Goal: Task Accomplishment & Management: Complete application form

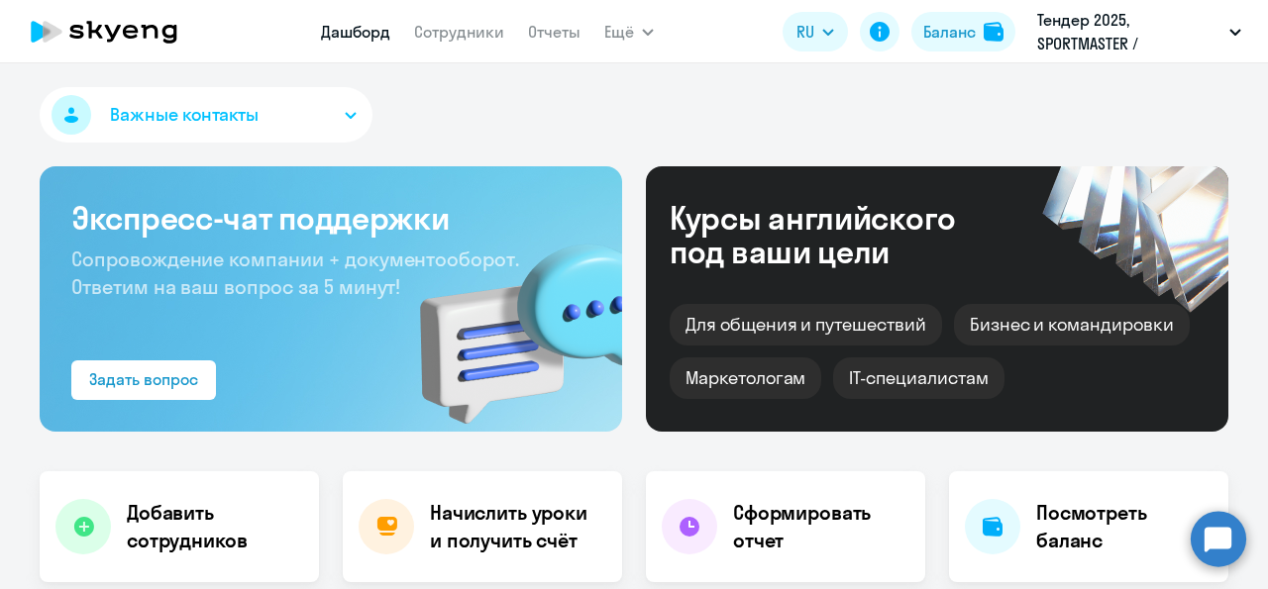
select select "30"
click at [480, 36] on link "Сотрудники" at bounding box center [459, 32] width 90 height 20
select select "30"
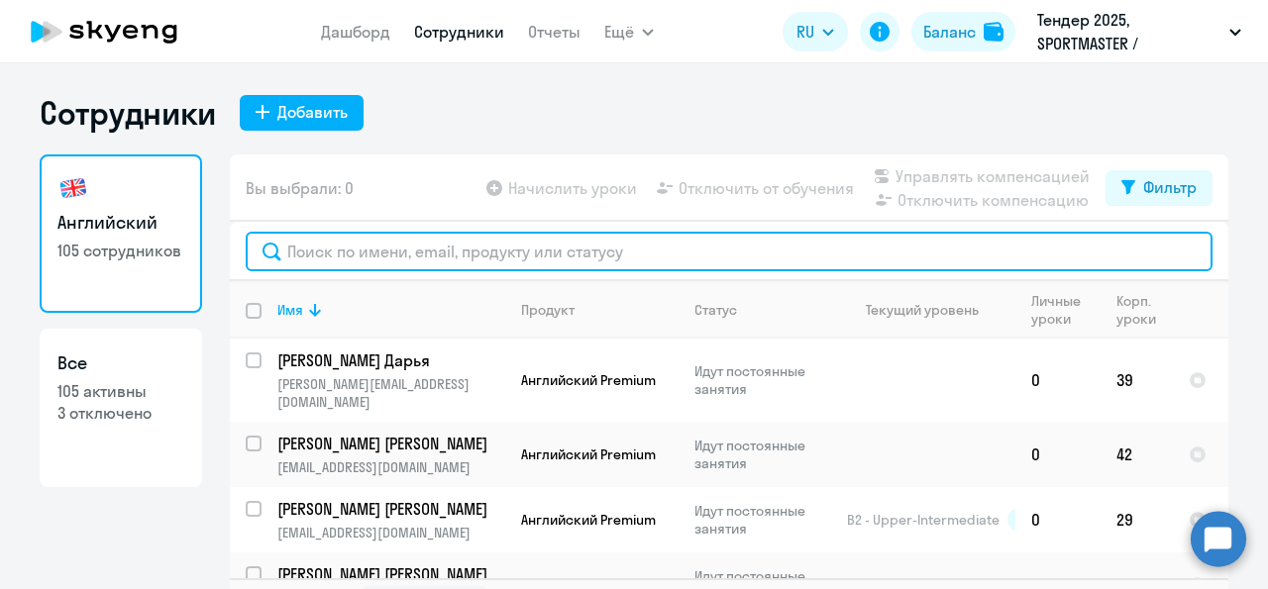
click at [385, 257] on input "text" at bounding box center [729, 252] width 967 height 40
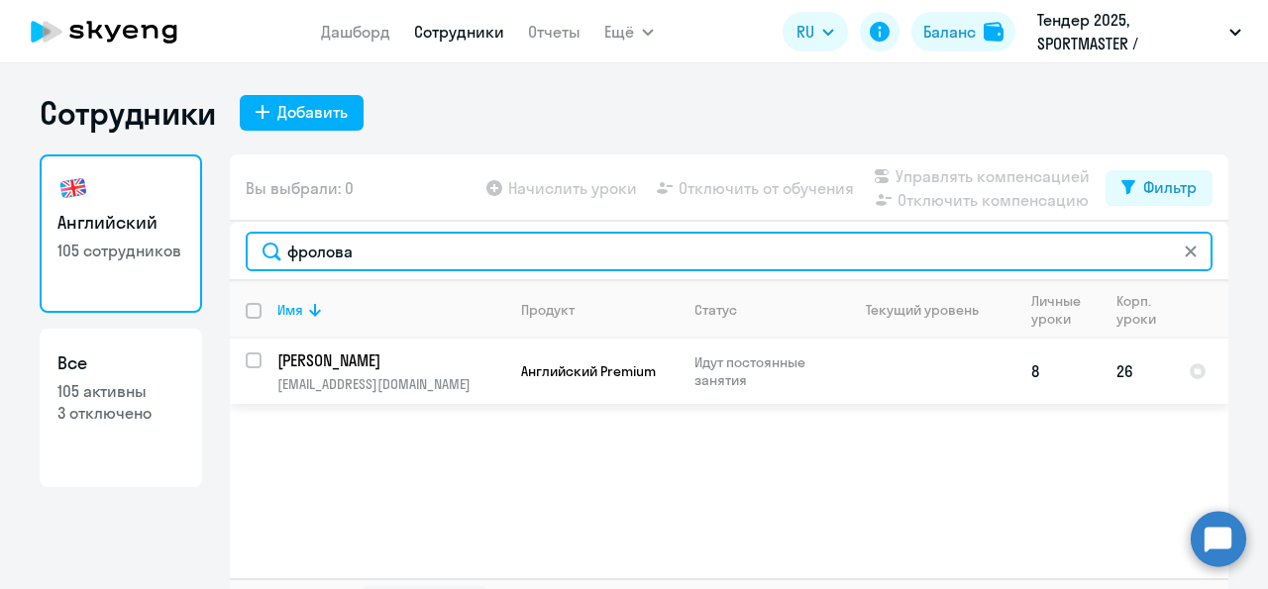
type input "фролова"
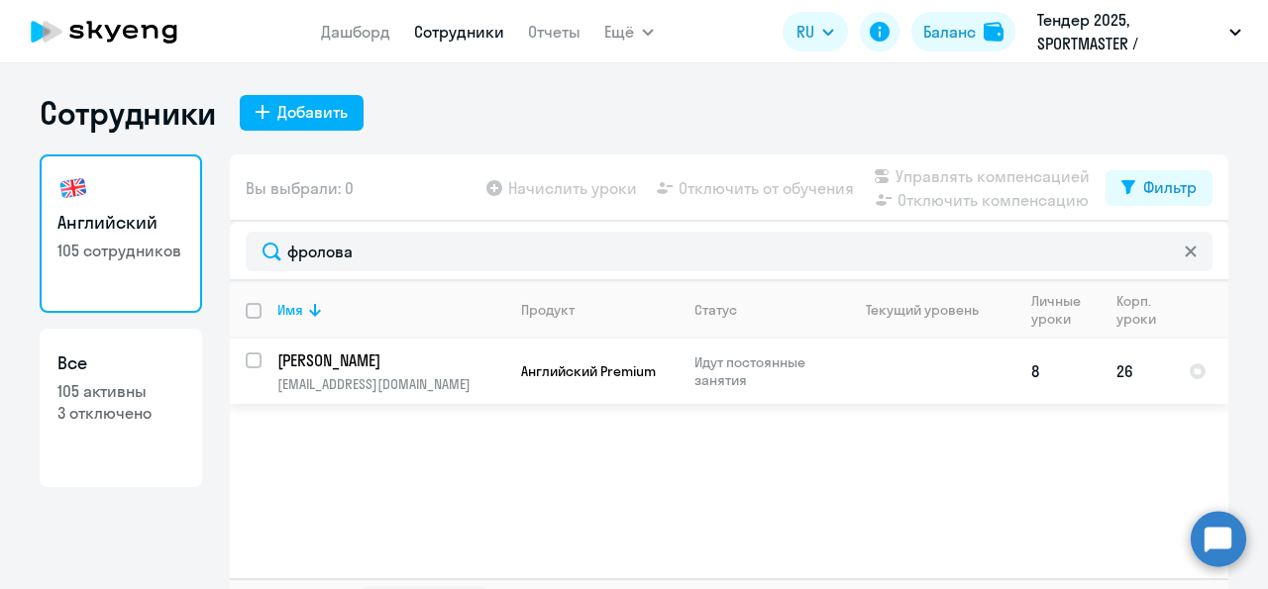
click at [833, 371] on td at bounding box center [923, 371] width 184 height 65
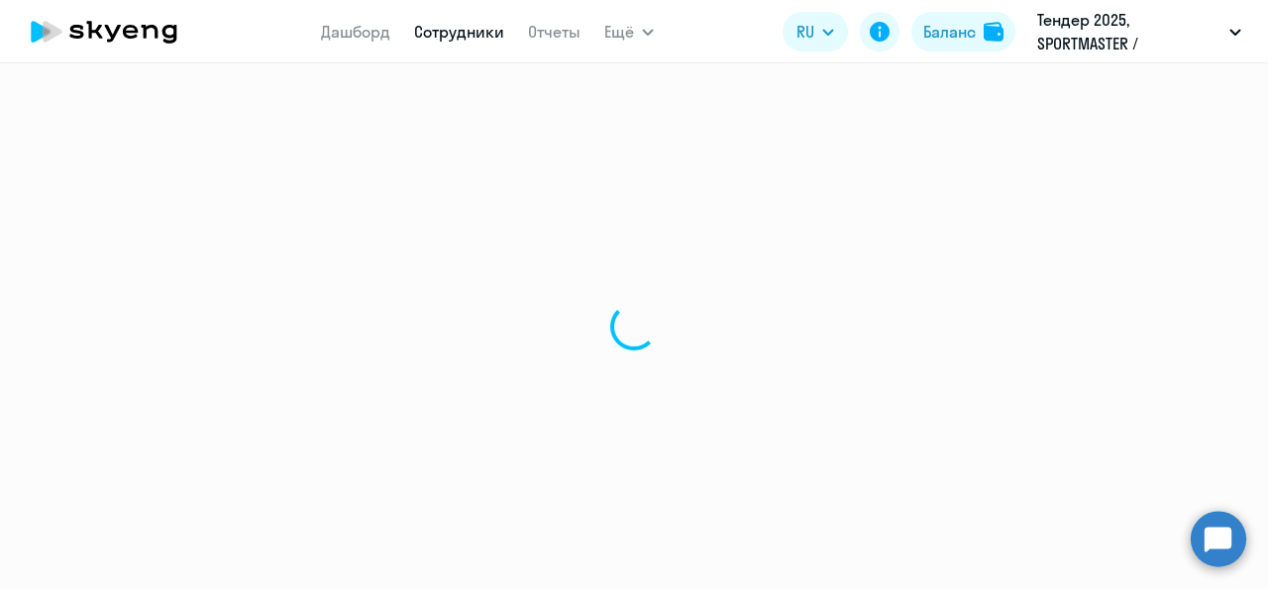
select select "english"
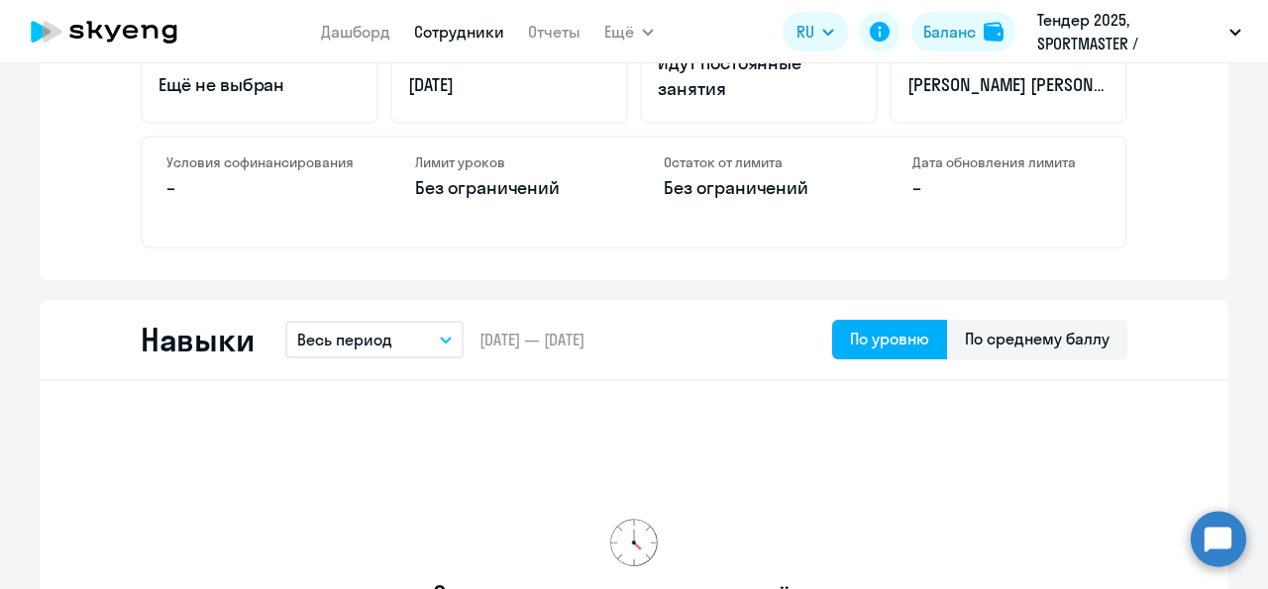
scroll to position [821, 0]
select select "30"
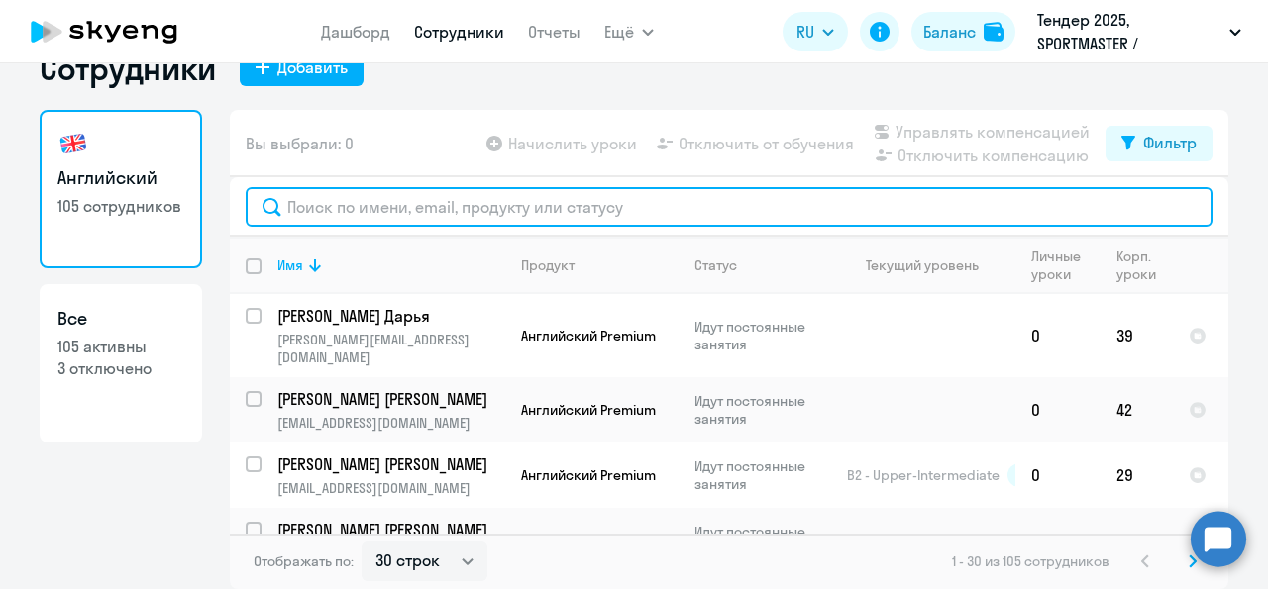
click at [538, 227] on input "text" at bounding box center [729, 207] width 967 height 40
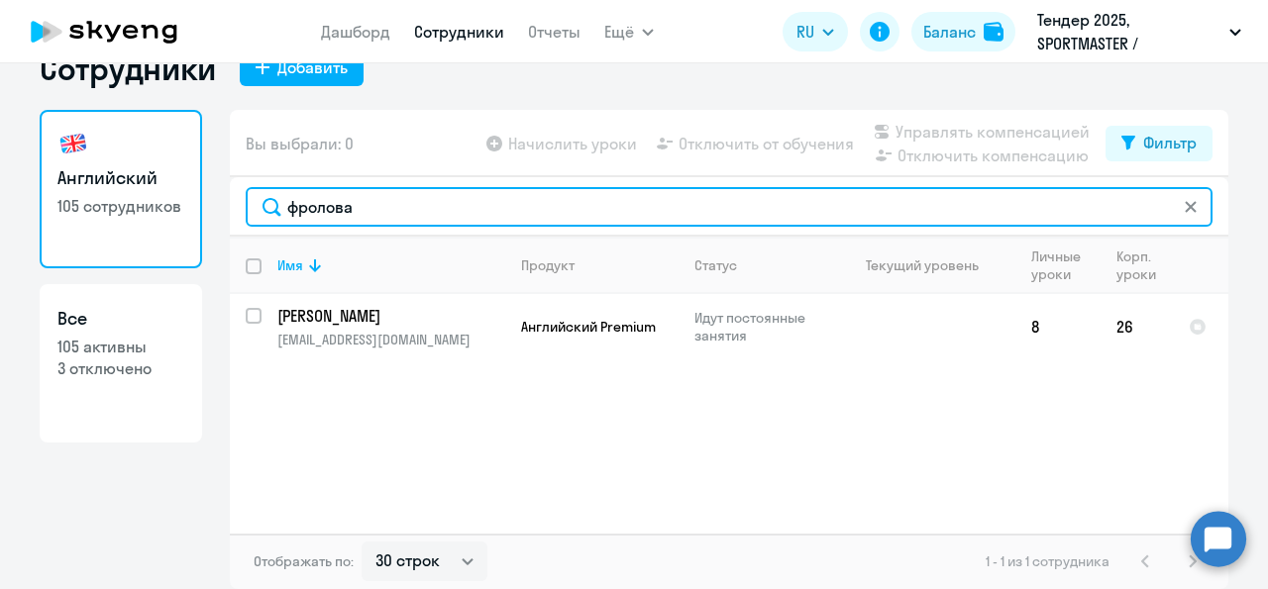
type input "фролова"
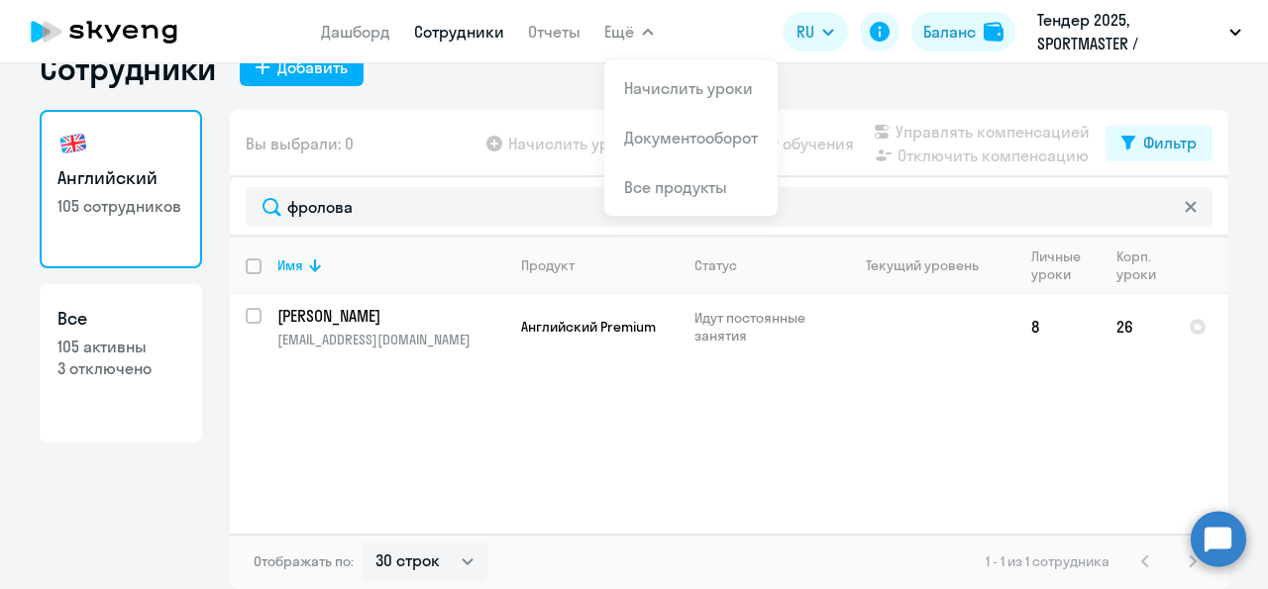
click at [552, 43] on app-menu-item-link "Отчеты" at bounding box center [554, 32] width 52 height 25
click at [556, 40] on link "Отчеты" at bounding box center [554, 32] width 52 height 20
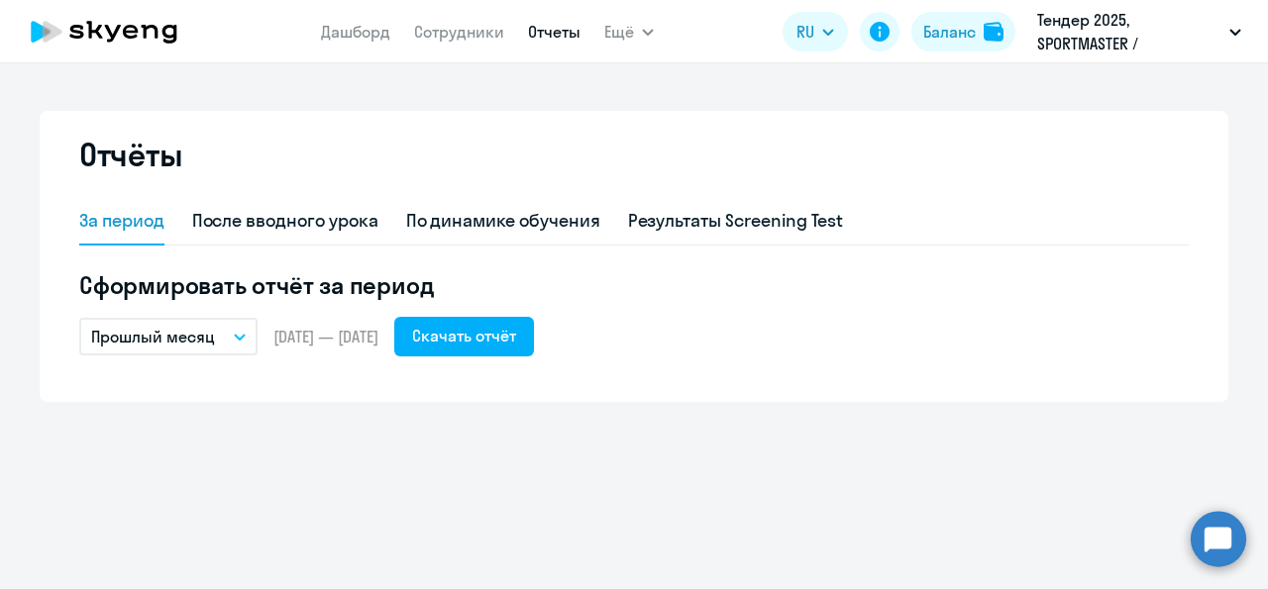
click at [238, 336] on icon "button" at bounding box center [240, 337] width 10 height 5
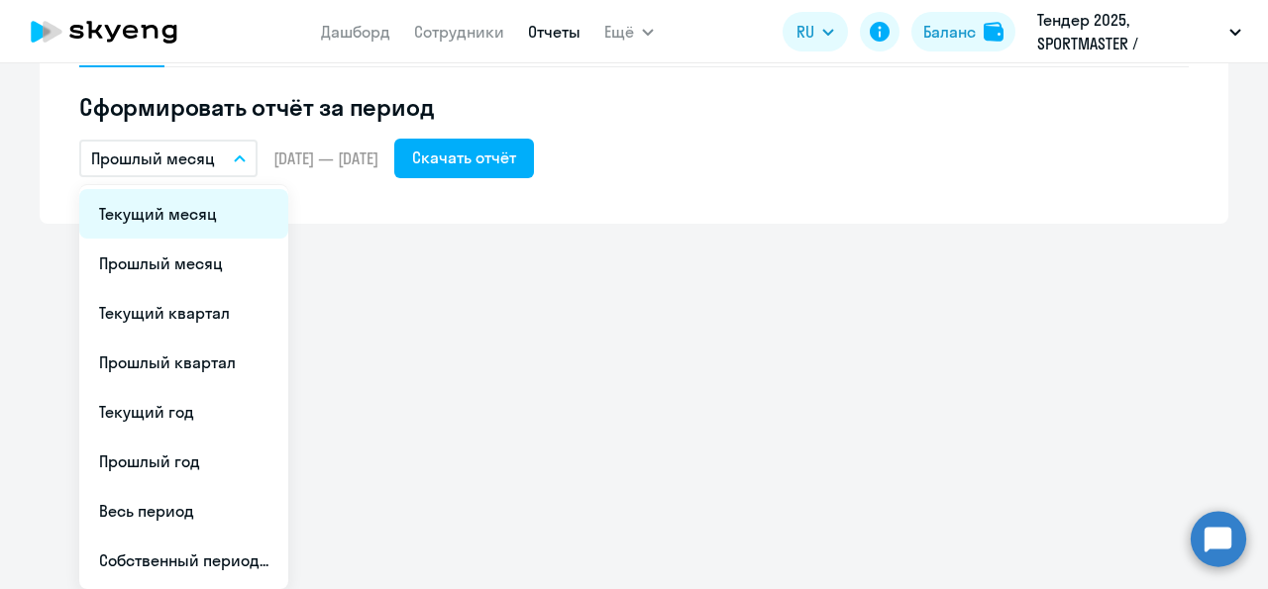
click at [217, 239] on li "Текущий месяц" at bounding box center [183, 214] width 209 height 50
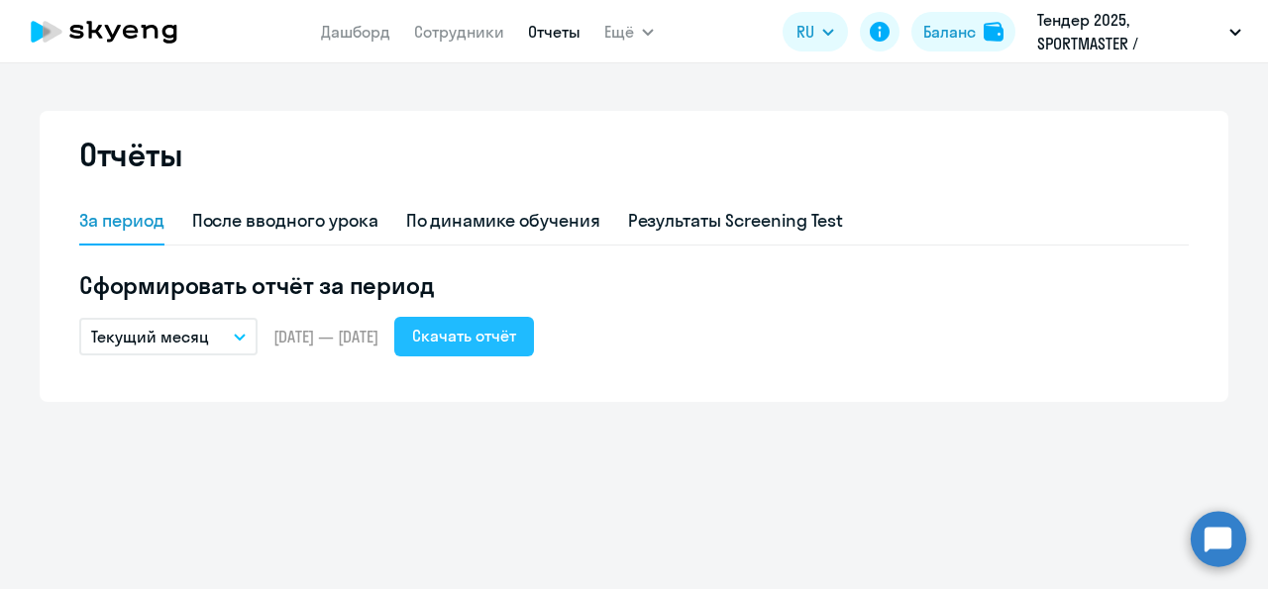
click at [484, 344] on div "Скачать отчёт" at bounding box center [464, 336] width 104 height 24
click at [328, 209] on div "После вводного урока" at bounding box center [285, 221] width 186 height 26
select select "10"
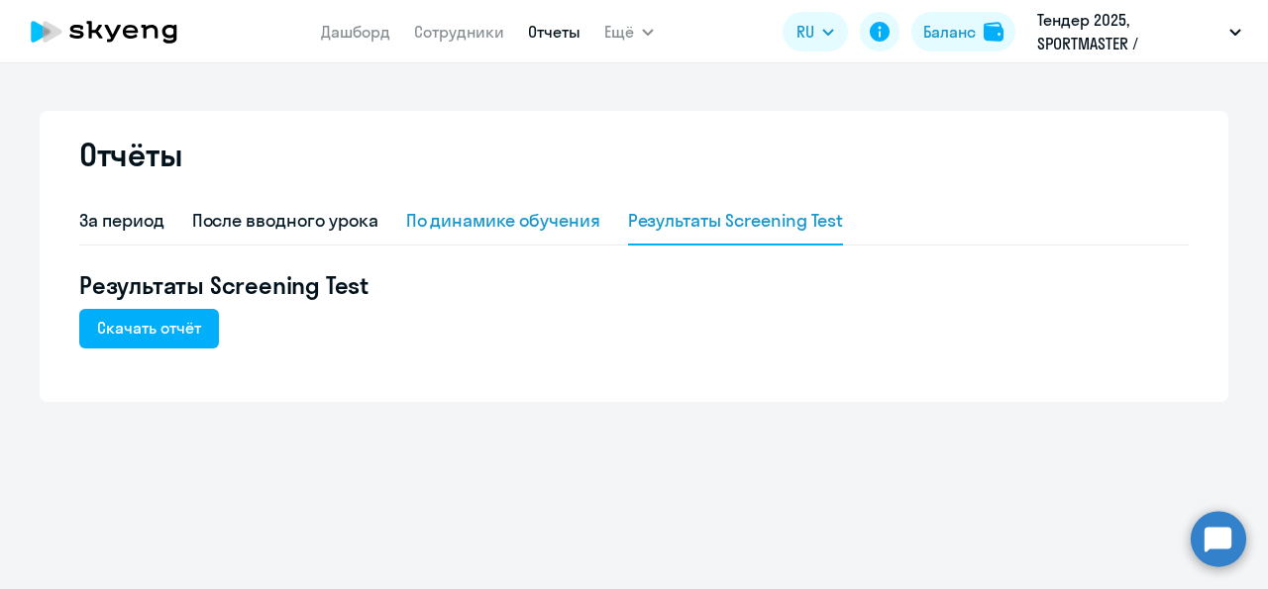
click at [533, 216] on div "По динамике обучения" at bounding box center [503, 221] width 194 height 26
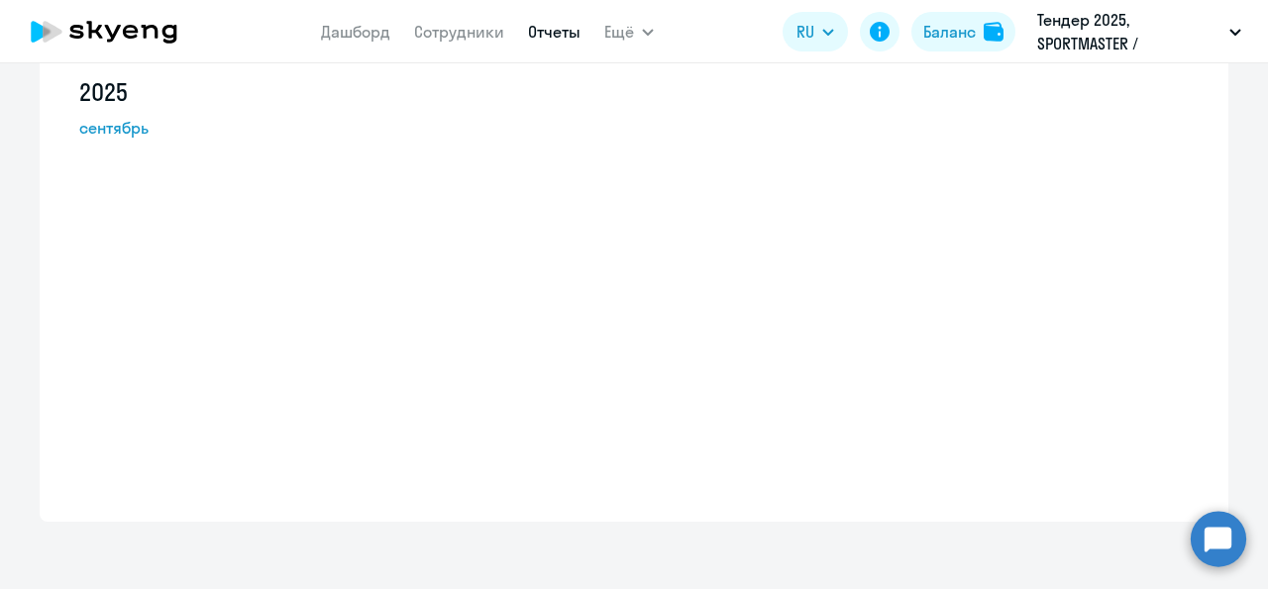
select select "10"
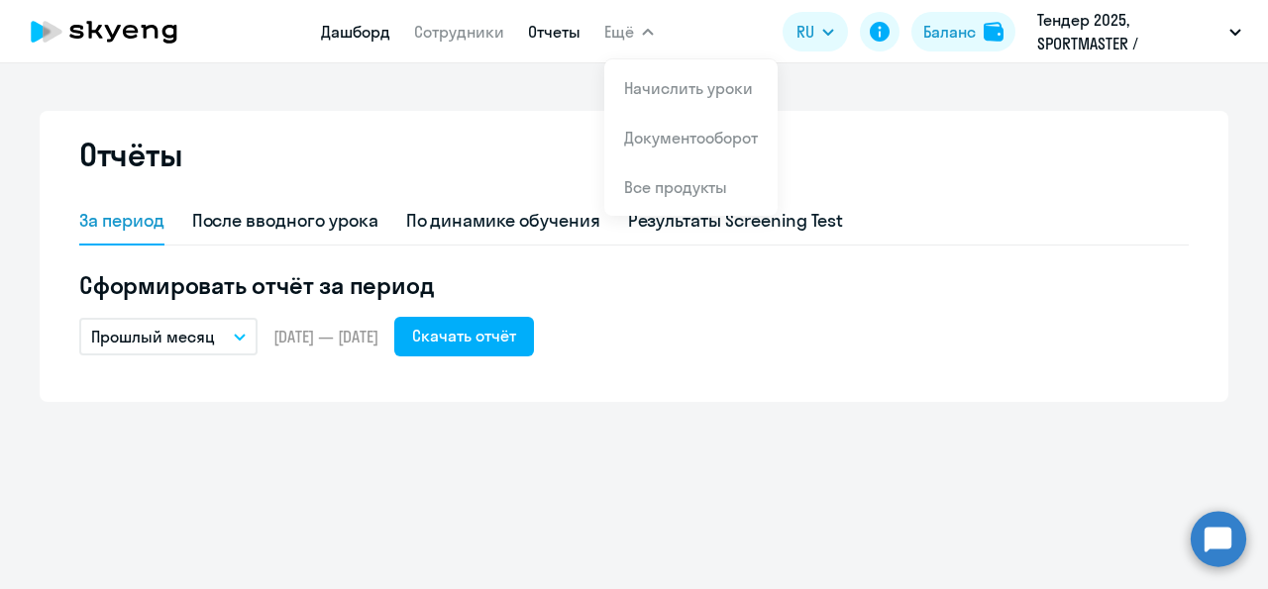
click at [369, 40] on link "Дашборд" at bounding box center [355, 32] width 69 height 20
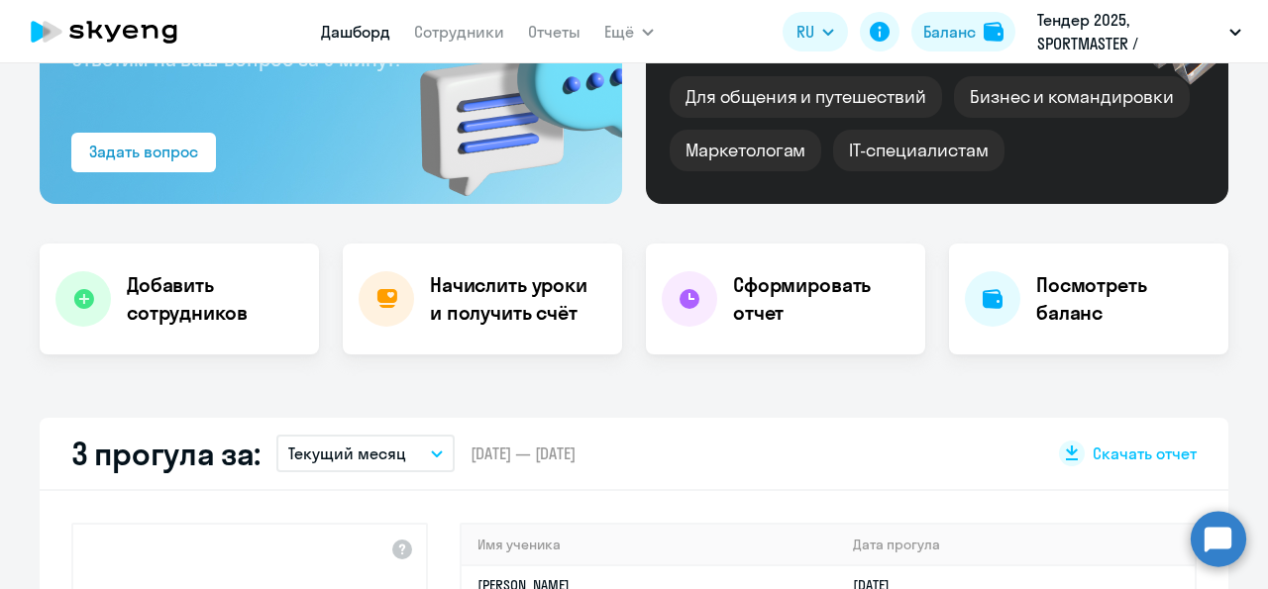
select select "30"
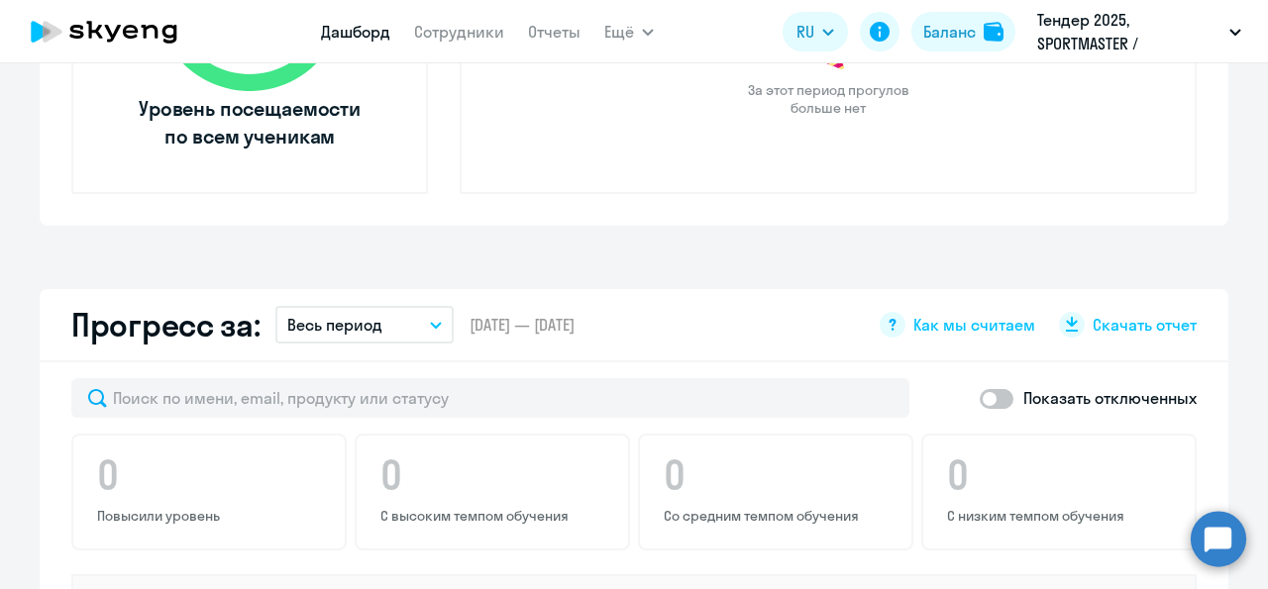
scroll to position [919, 0]
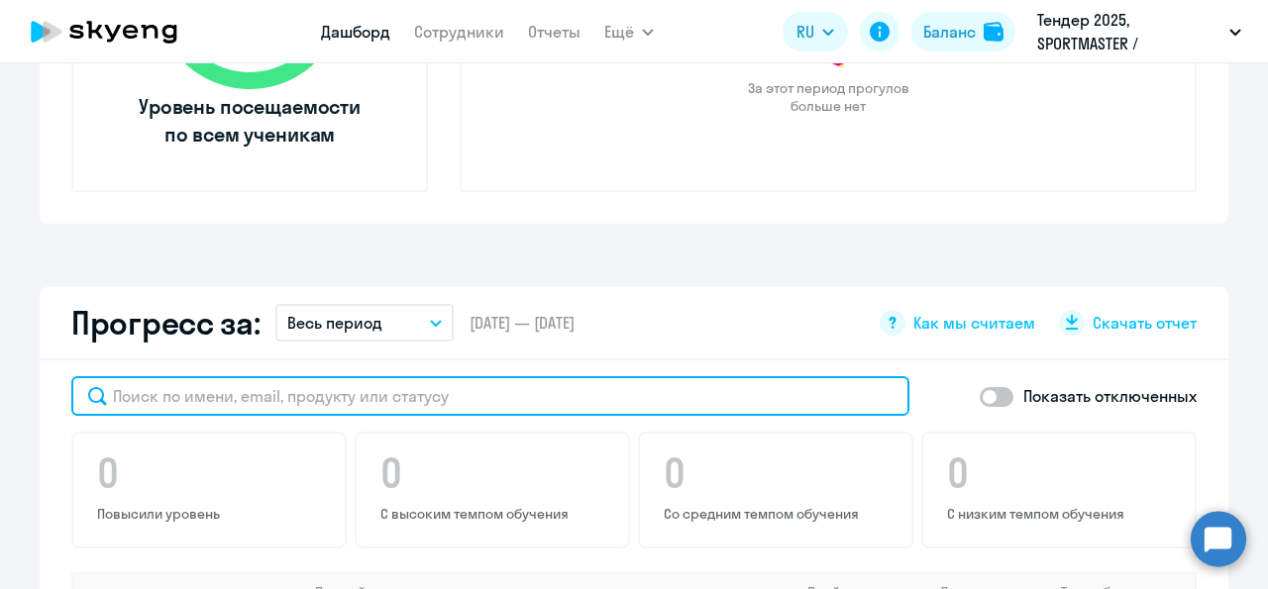
click at [477, 393] on input "text" at bounding box center [490, 396] width 838 height 40
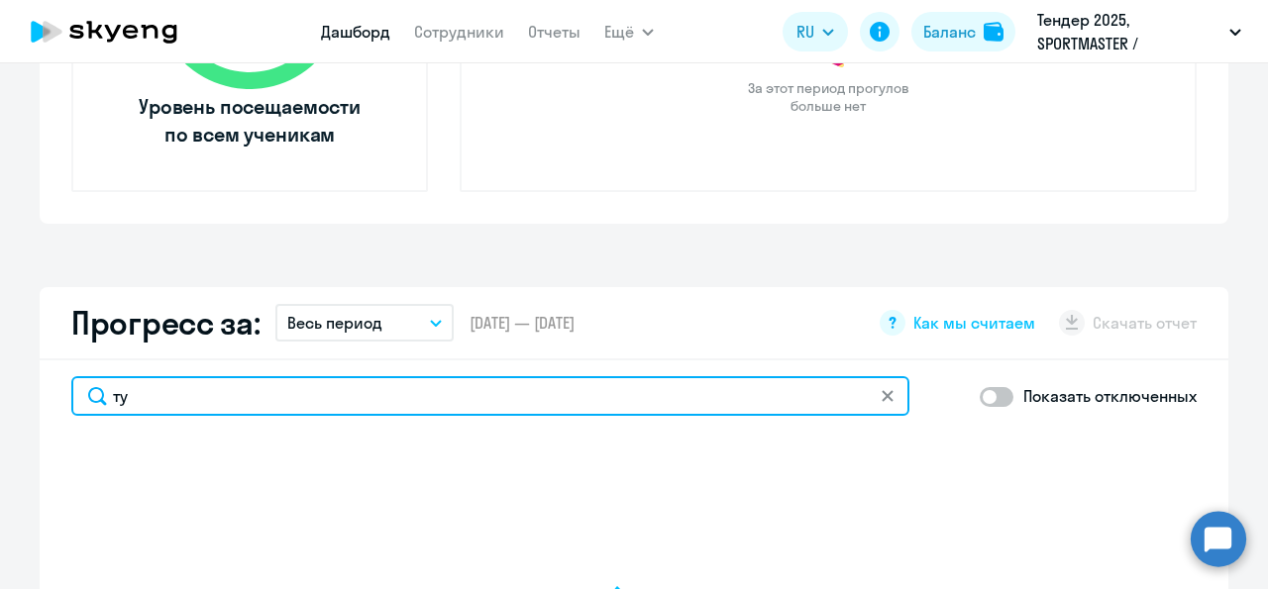
type input "тур"
select select "30"
type input "турчина"
select select "30"
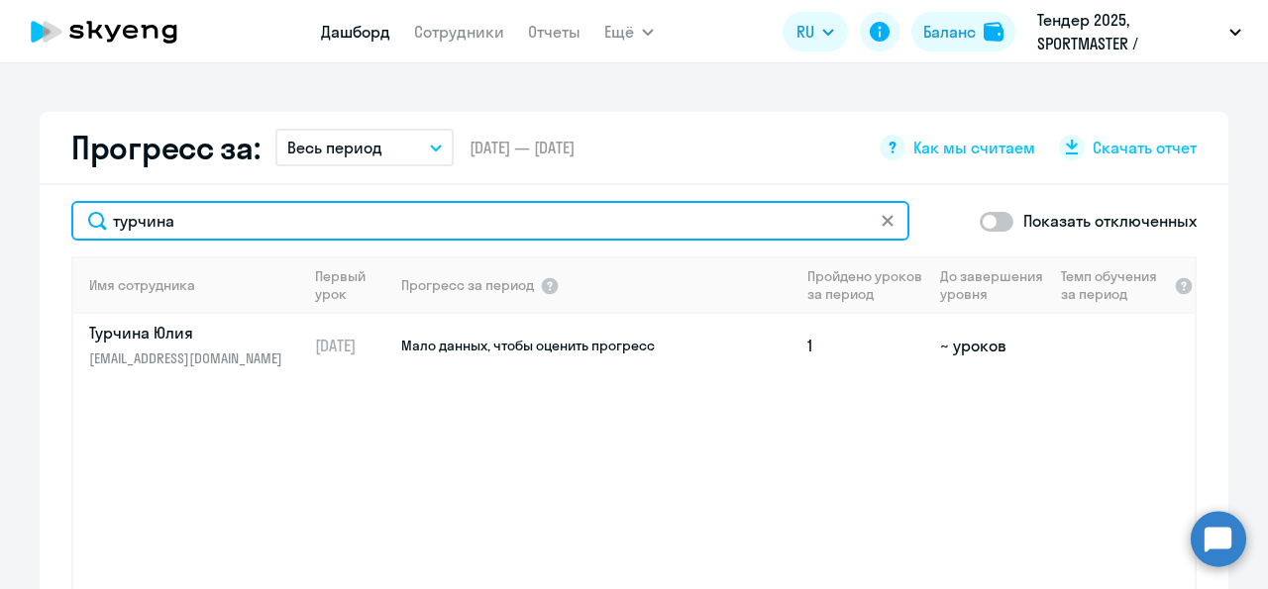
scroll to position [1097, 0]
type input "турчина"
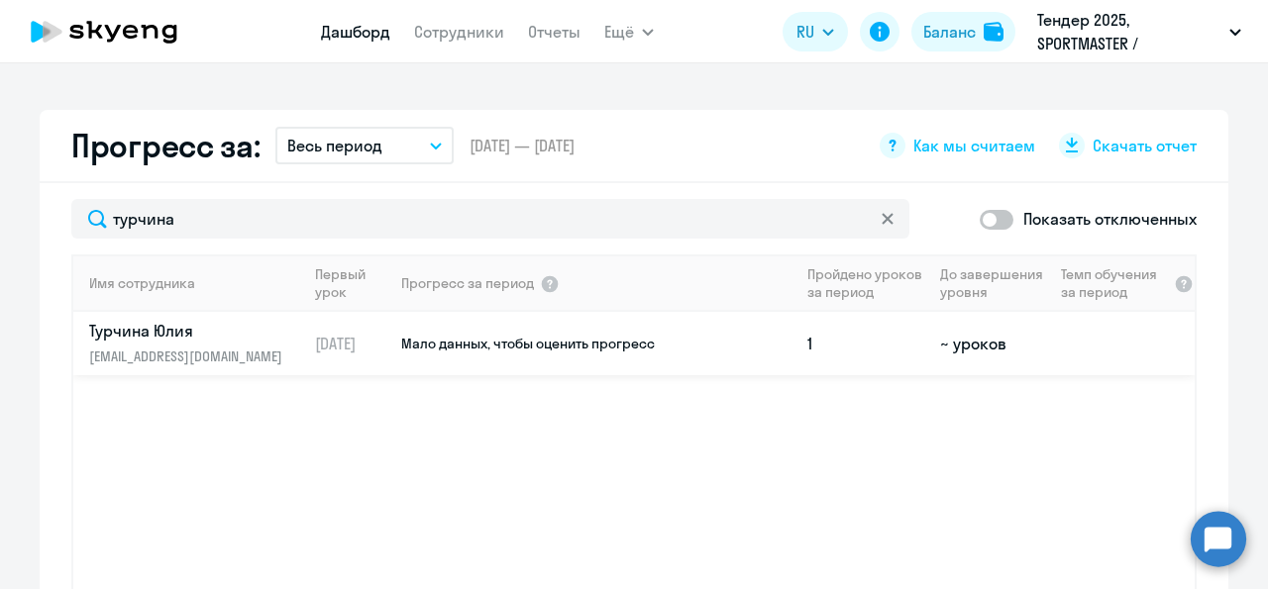
click at [245, 353] on p "[EMAIL_ADDRESS][DOMAIN_NAME]" at bounding box center [191, 357] width 204 height 22
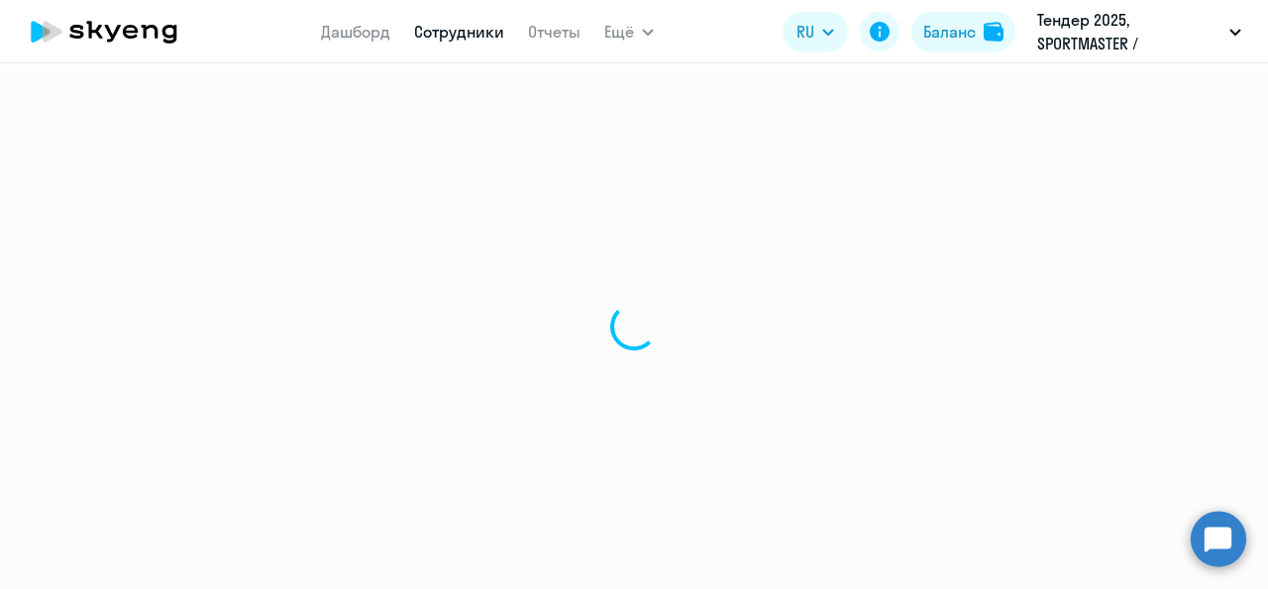
select select "english"
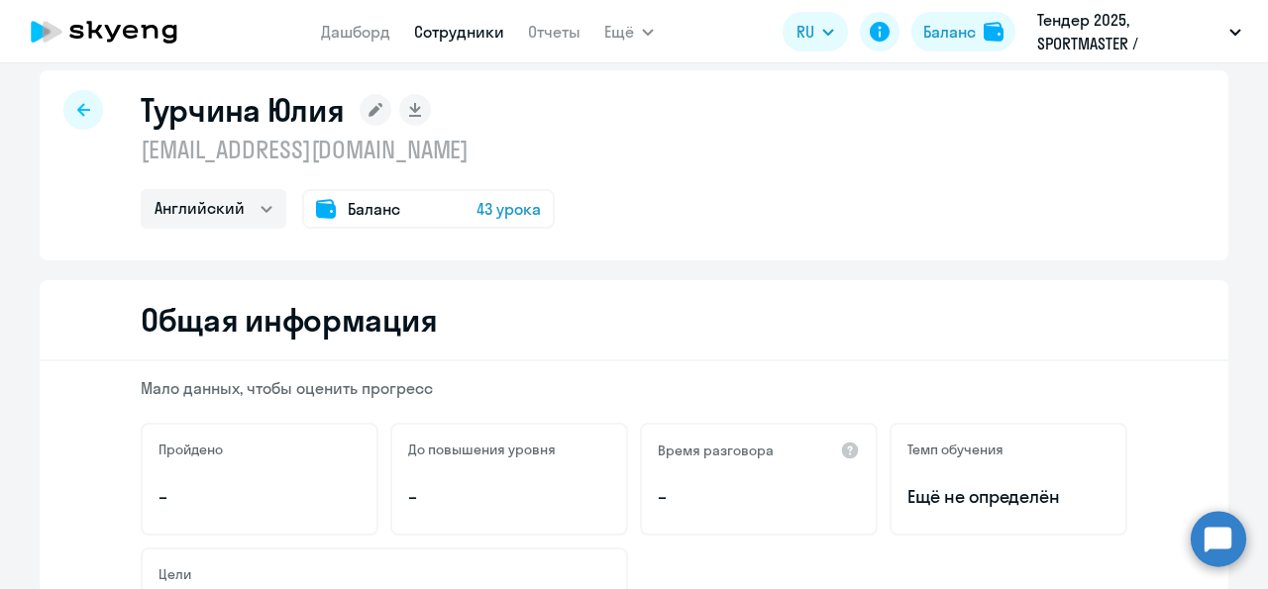
scroll to position [26, 0]
click at [369, 113] on rect at bounding box center [376, 109] width 32 height 32
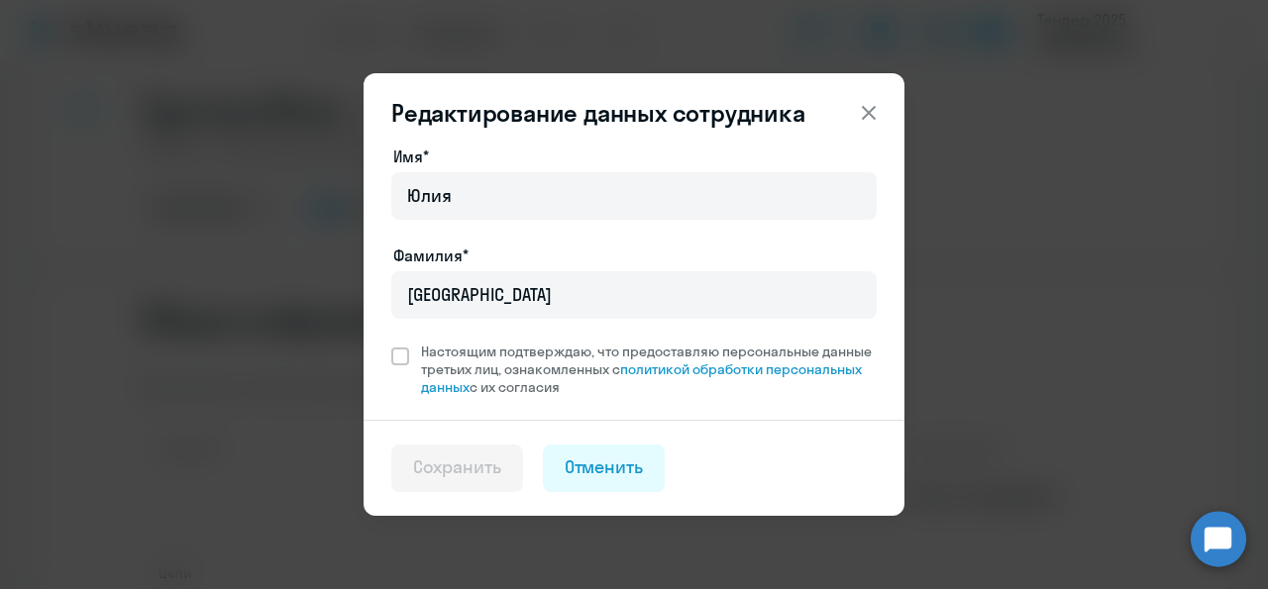
click at [870, 120] on icon at bounding box center [869, 113] width 24 height 24
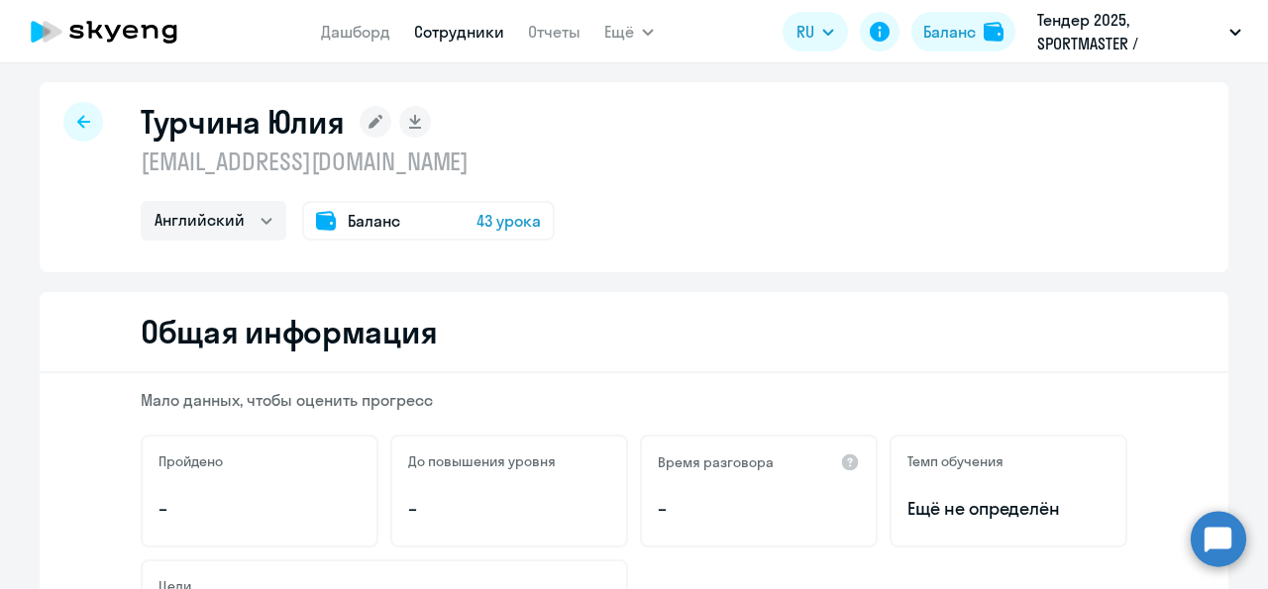
scroll to position [0, 0]
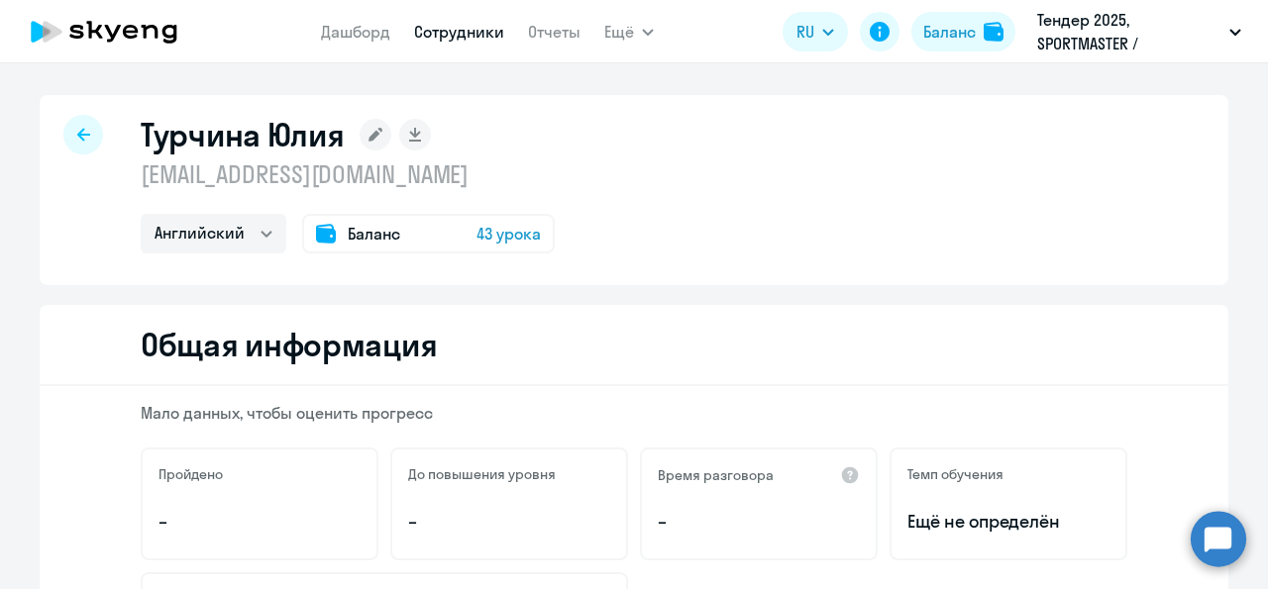
click at [88, 136] on div at bounding box center [83, 135] width 40 height 40
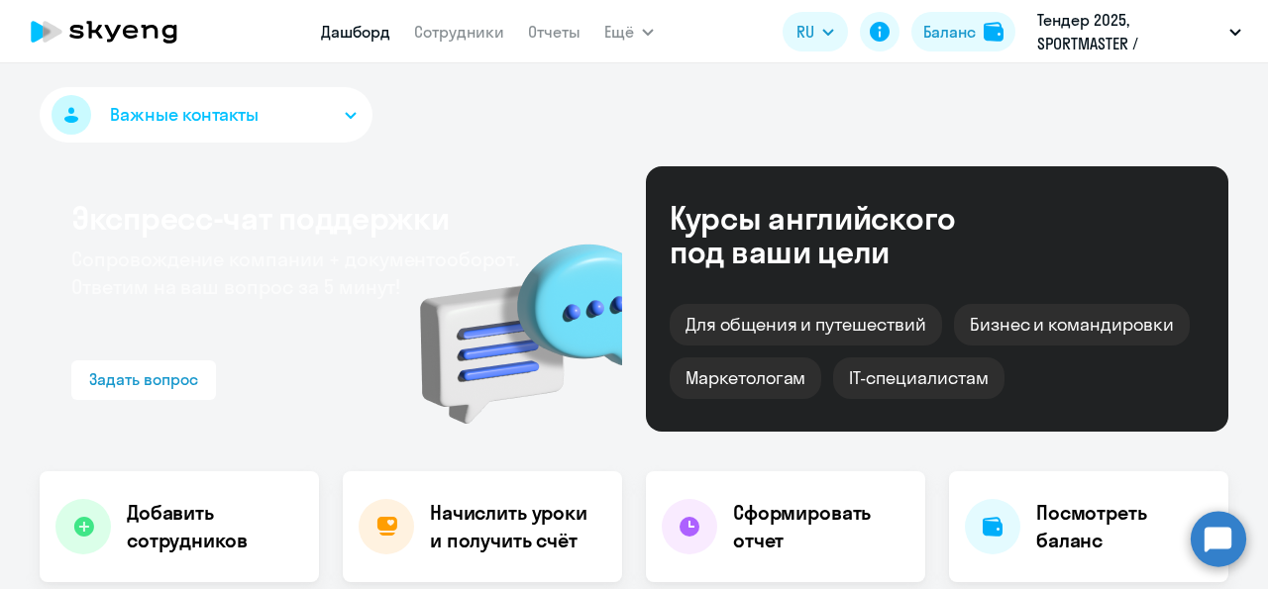
select select "30"
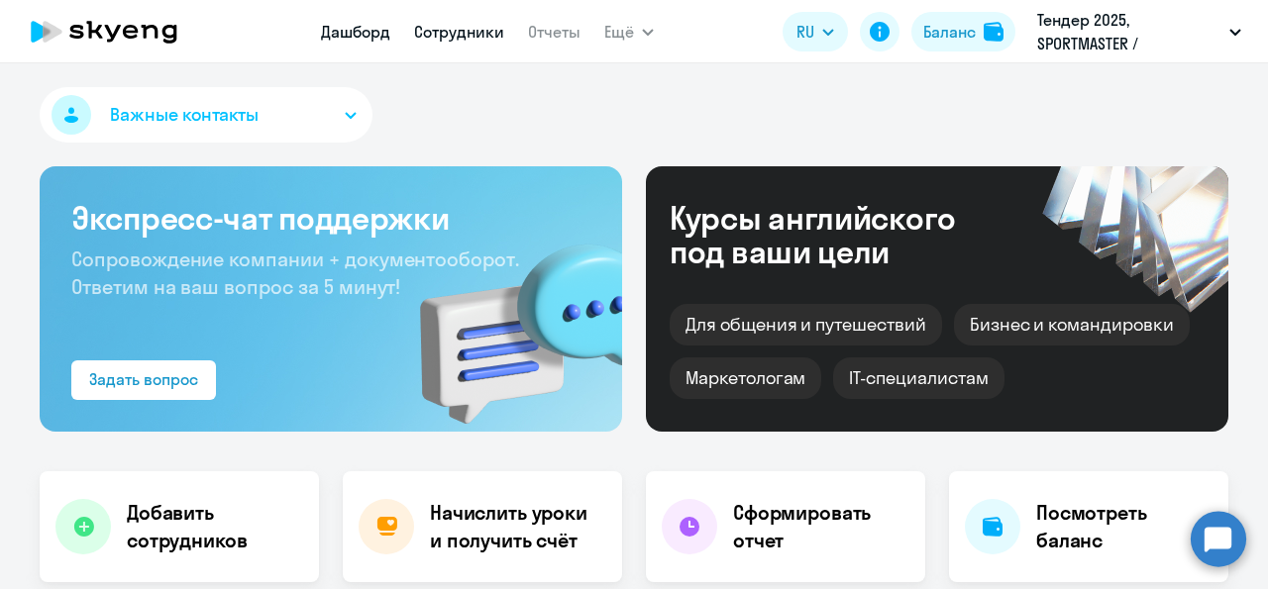
click at [467, 37] on link "Сотрудники" at bounding box center [459, 32] width 90 height 20
select select "30"
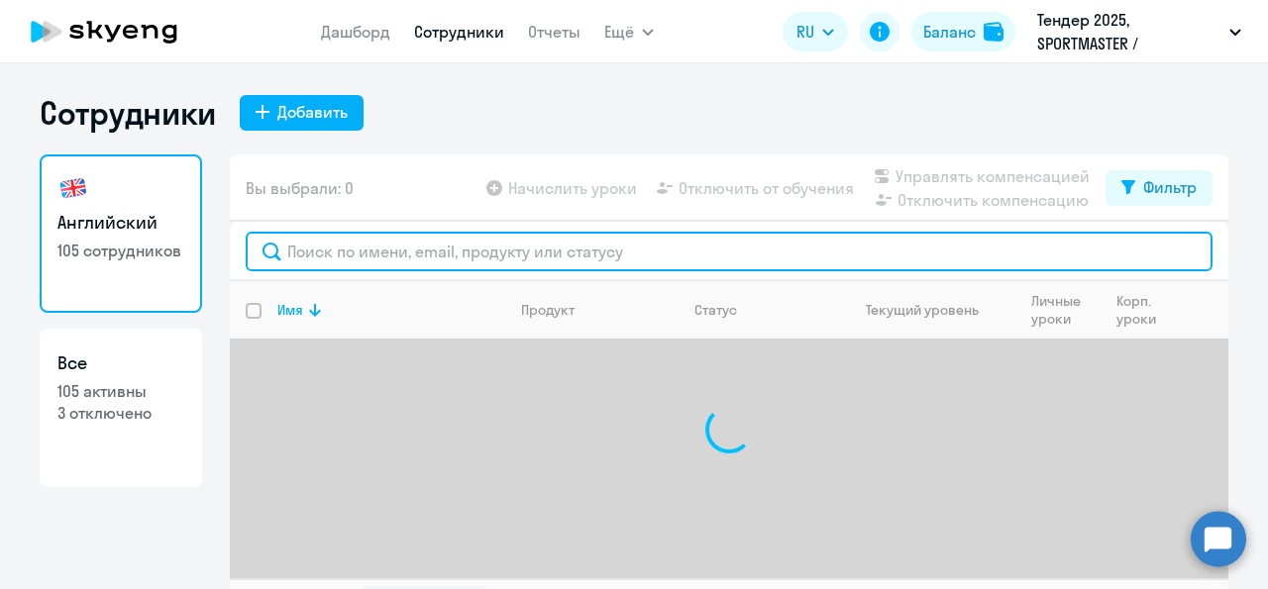
click at [365, 253] on input "text" at bounding box center [729, 252] width 967 height 40
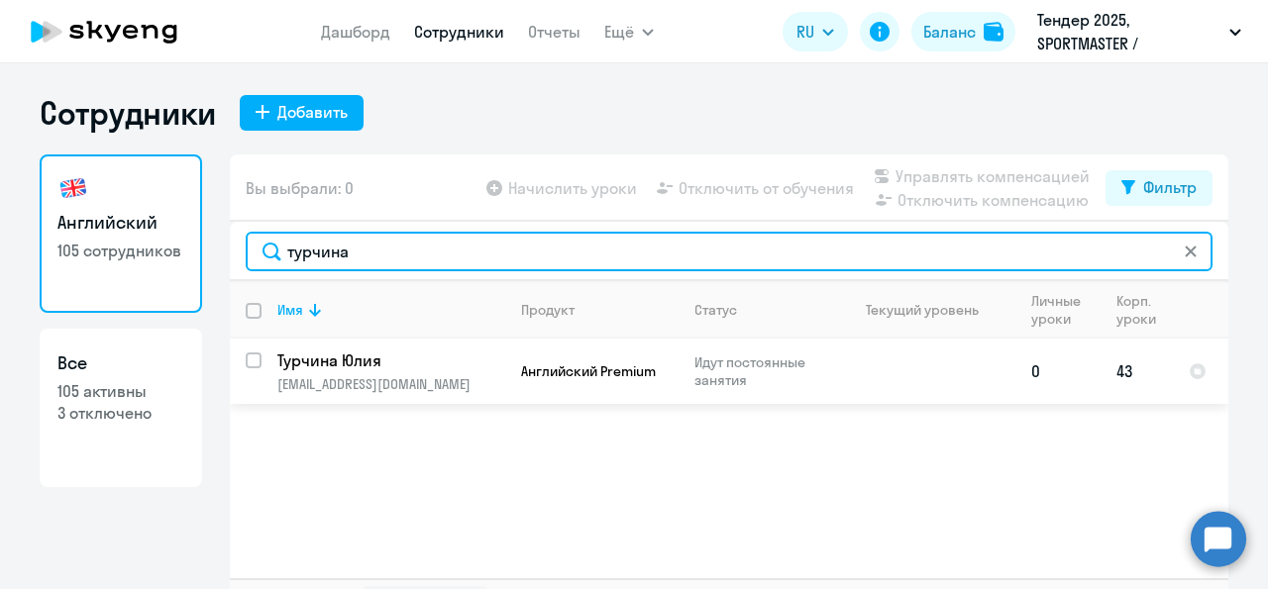
type input "турчина"
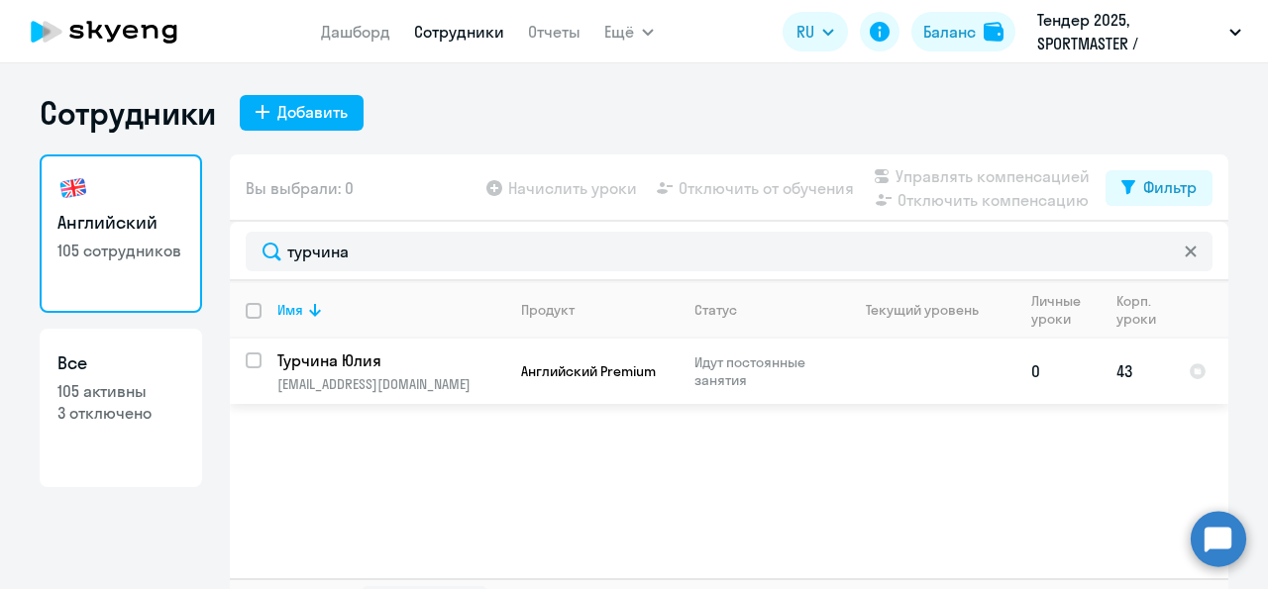
click at [1121, 371] on td "43" at bounding box center [1136, 371] width 72 height 65
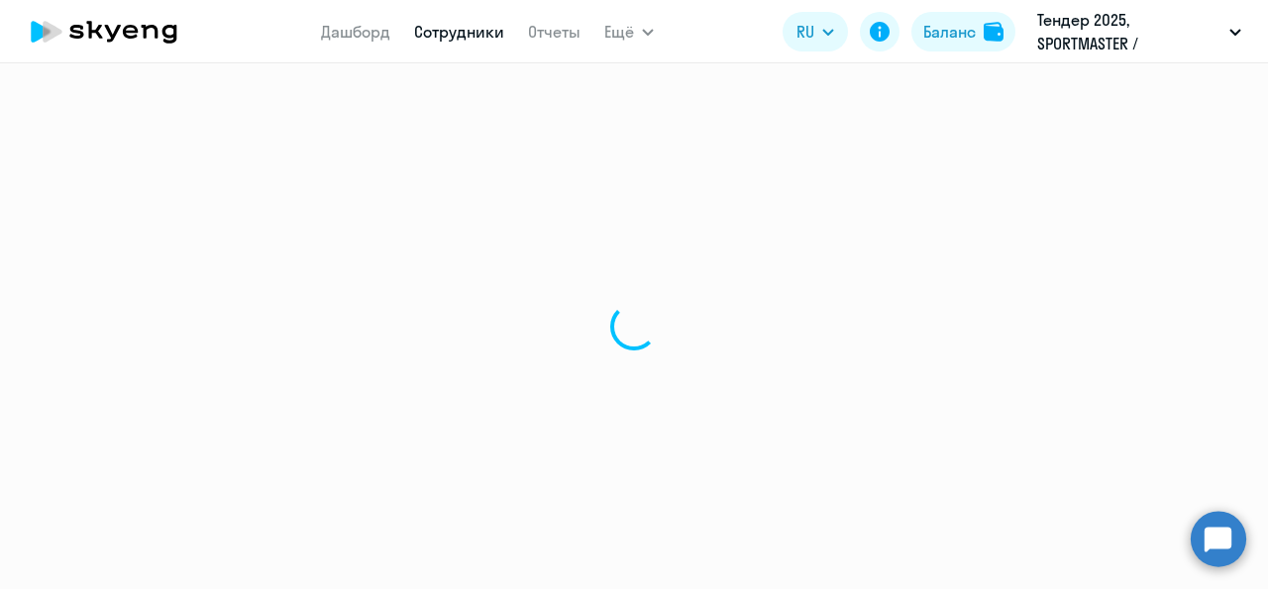
select select "english"
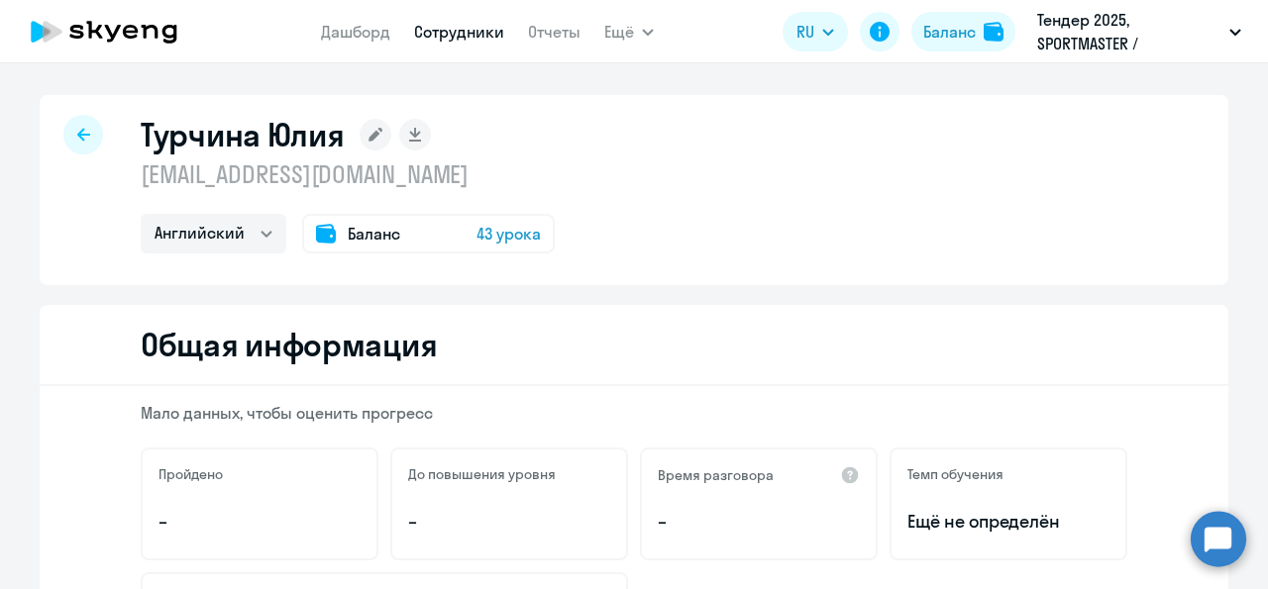
click at [502, 237] on span "43 урока" at bounding box center [508, 234] width 64 height 24
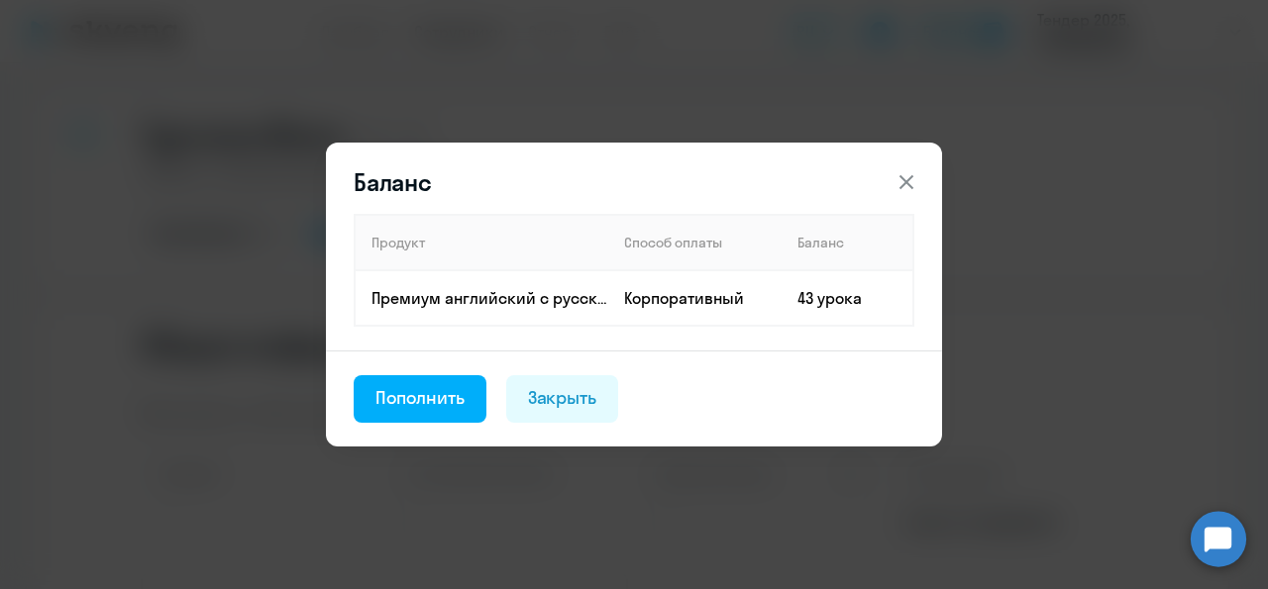
click at [589, 258] on th "Продукт" at bounding box center [482, 242] width 254 height 55
click at [426, 415] on button "Пополнить" at bounding box center [420, 399] width 133 height 48
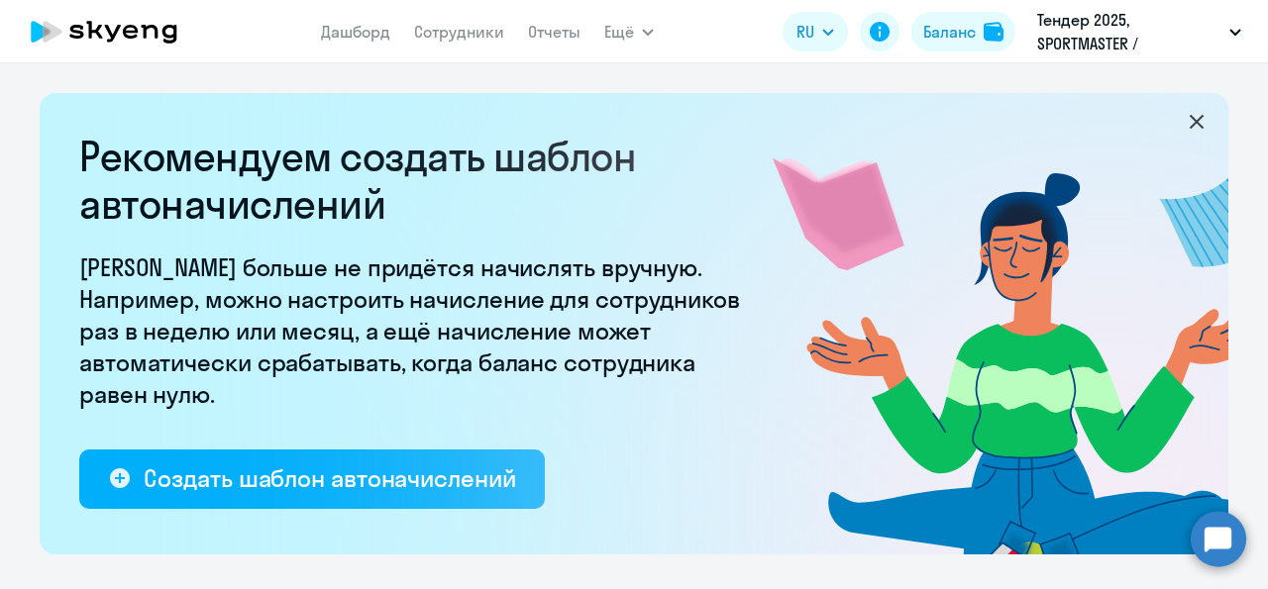
select select "10"
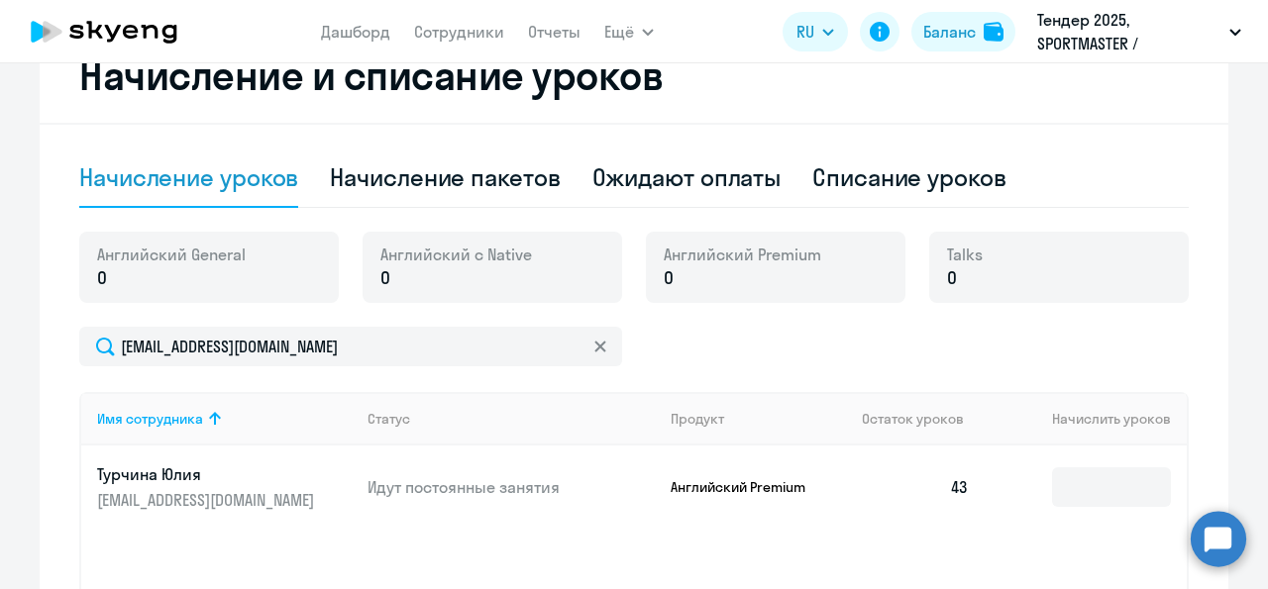
scroll to position [566, 0]
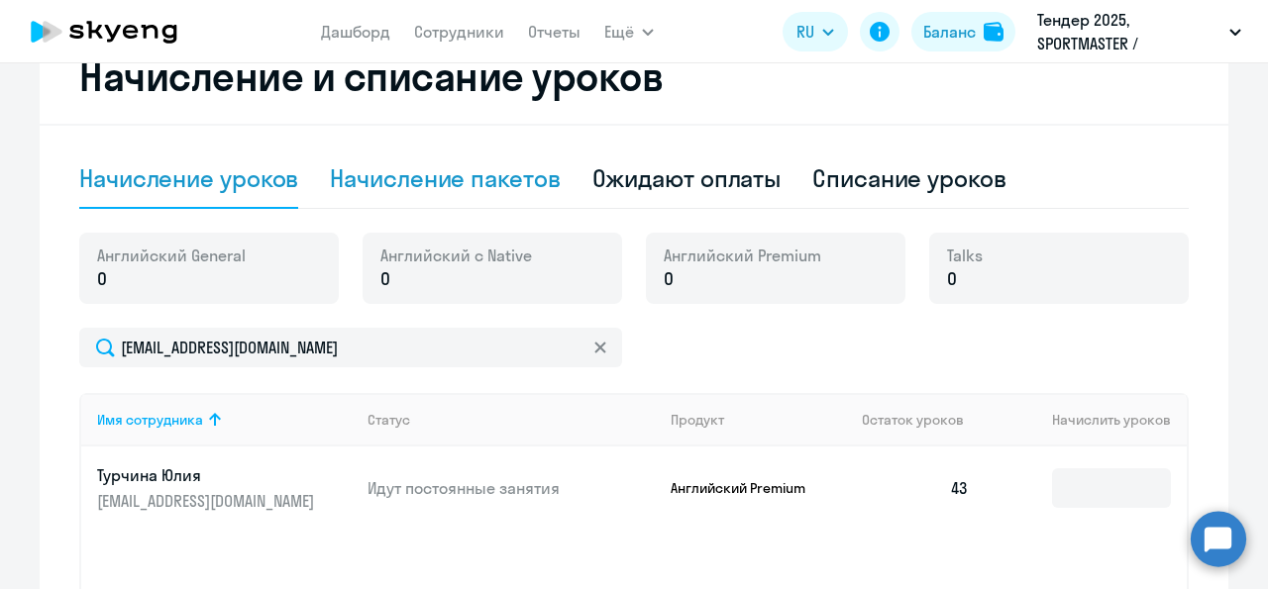
click at [461, 198] on div "Начисление пакетов" at bounding box center [445, 179] width 230 height 59
select select "10"
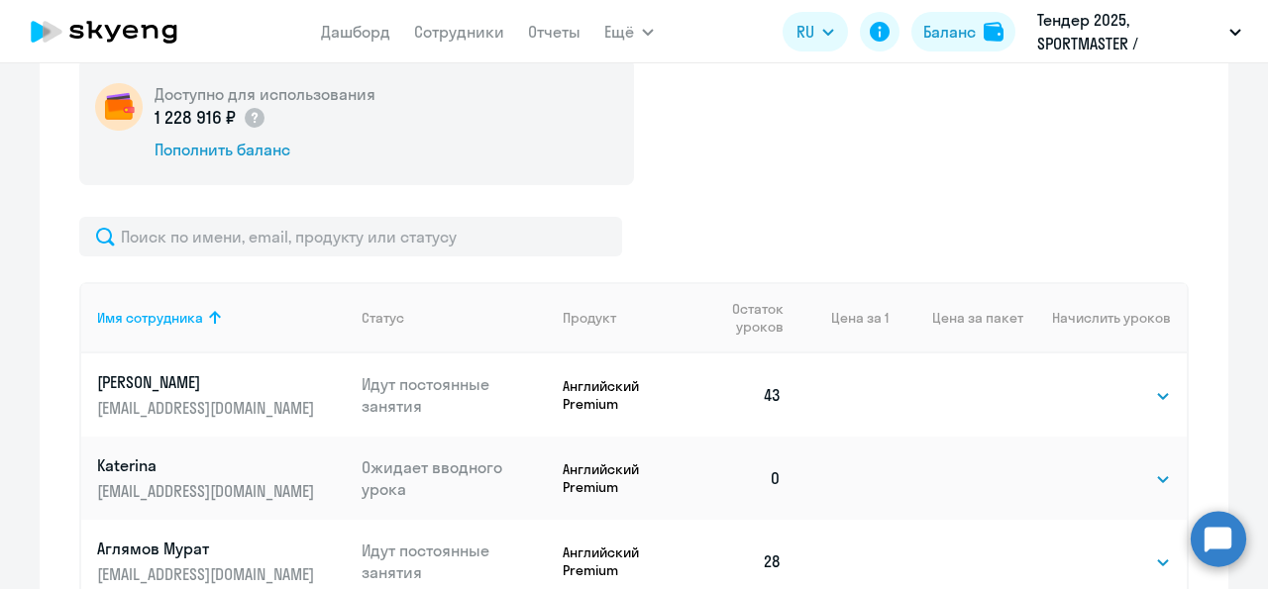
scroll to position [742, 0]
click at [1090, 382] on select "Выбрать 4 8 14 16 32 64 96 128" at bounding box center [1130, 394] width 81 height 24
click at [844, 217] on div at bounding box center [633, 235] width 1109 height 40
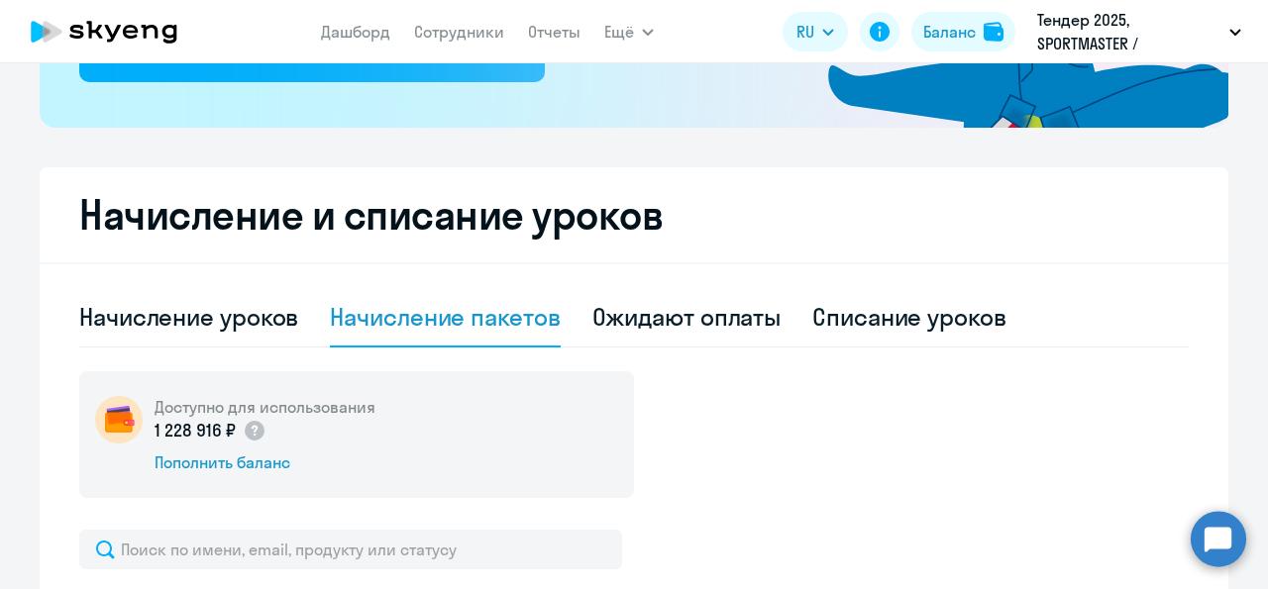
scroll to position [397, 0]
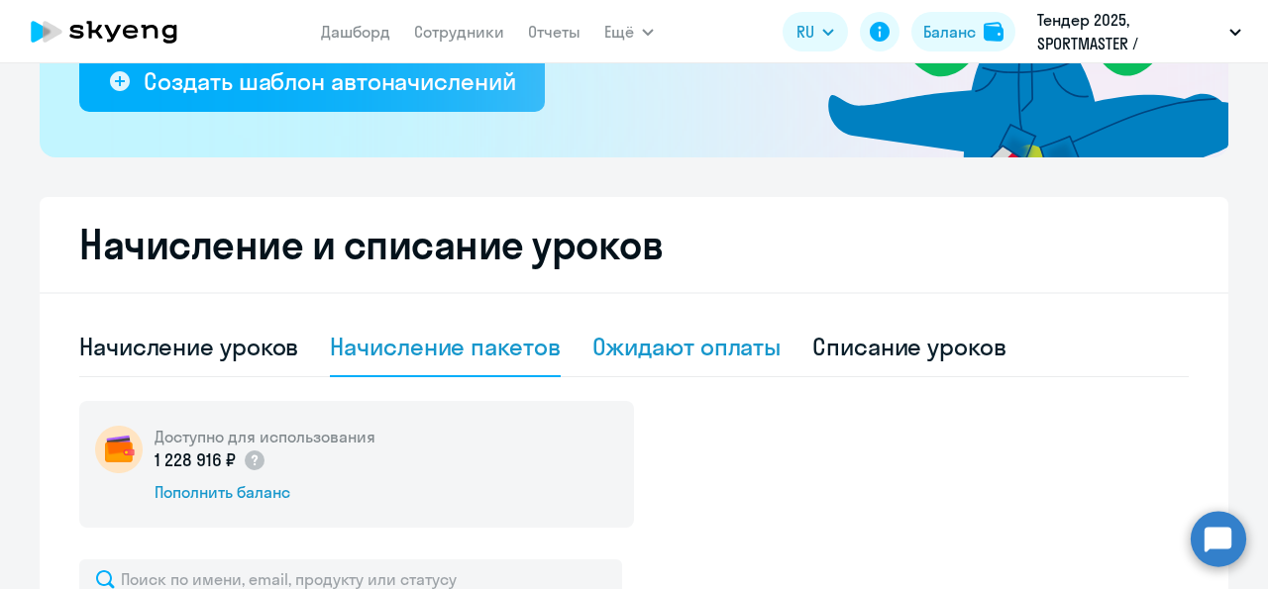
click at [700, 353] on div "Ожидают оплаты" at bounding box center [686, 347] width 189 height 32
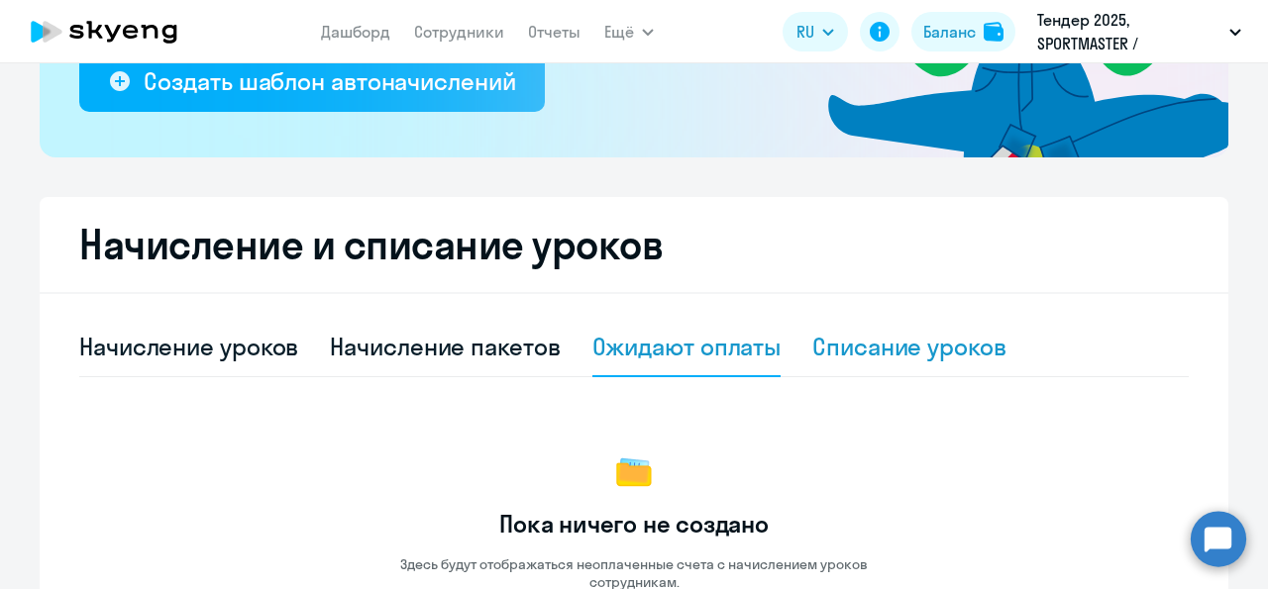
click at [854, 343] on div "Списание уроков" at bounding box center [909, 347] width 194 height 32
select select "10"
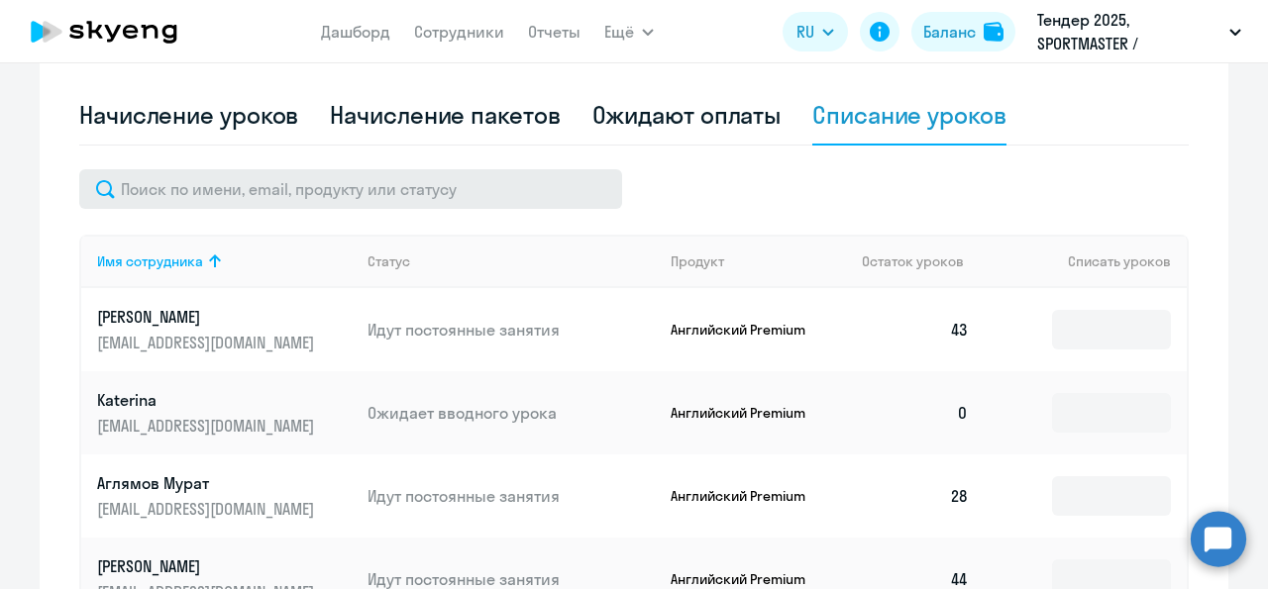
scroll to position [630, 0]
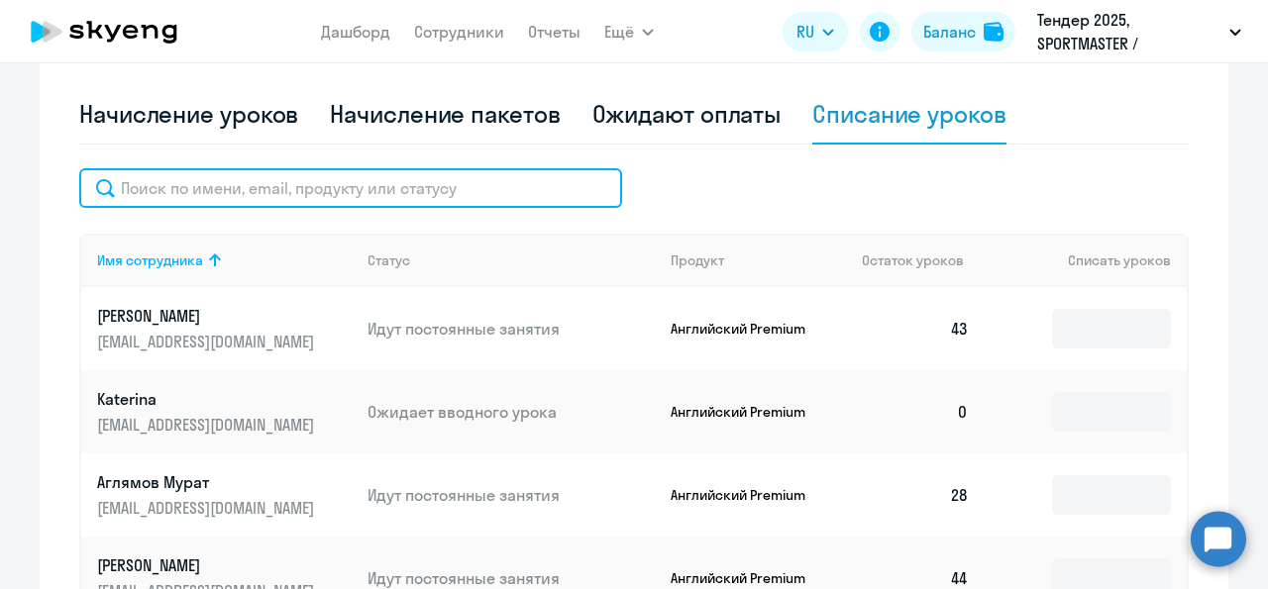
click at [364, 177] on input "text" at bounding box center [350, 188] width 543 height 40
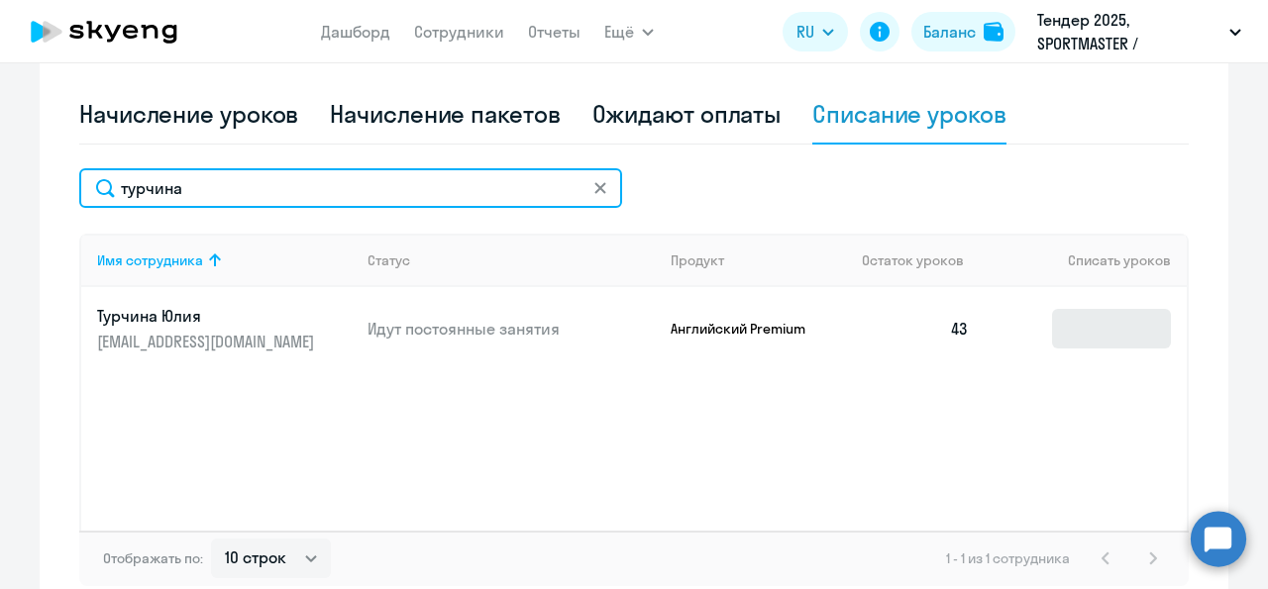
type input "турчина"
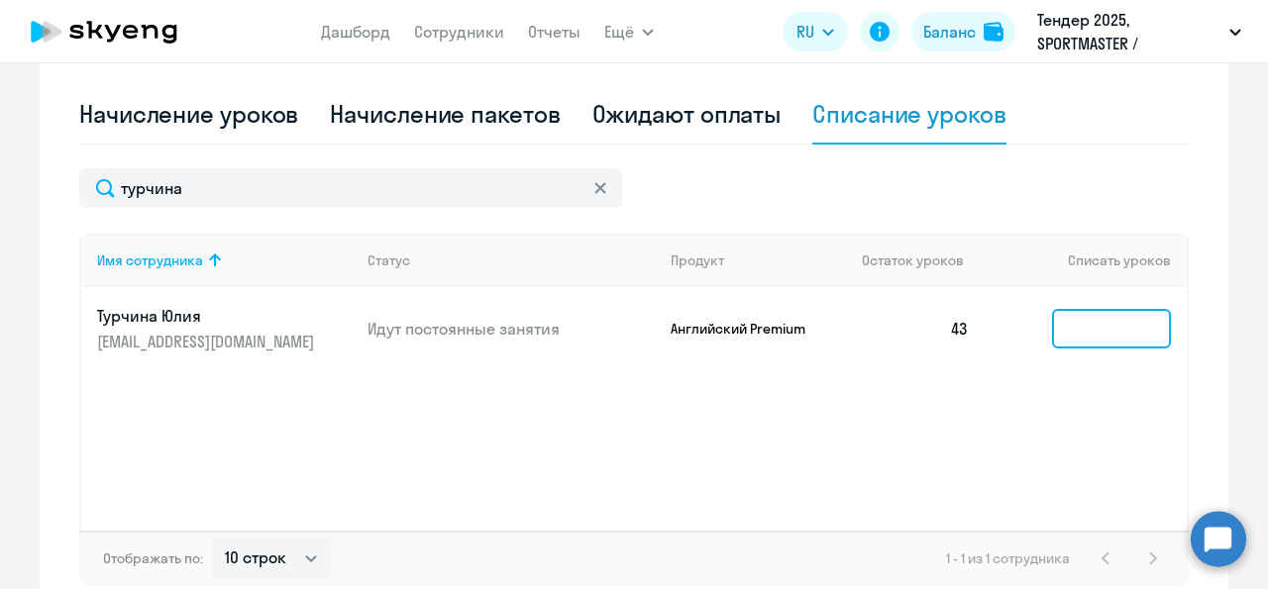
click at [1087, 340] on input at bounding box center [1111, 329] width 119 height 40
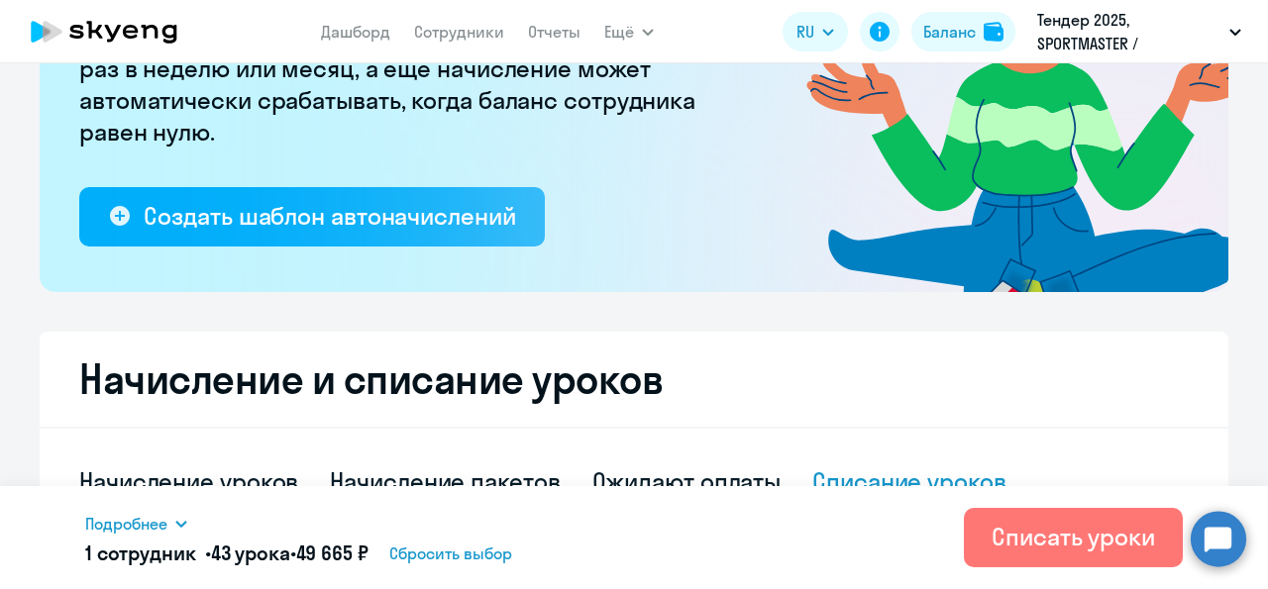
scroll to position [0, 0]
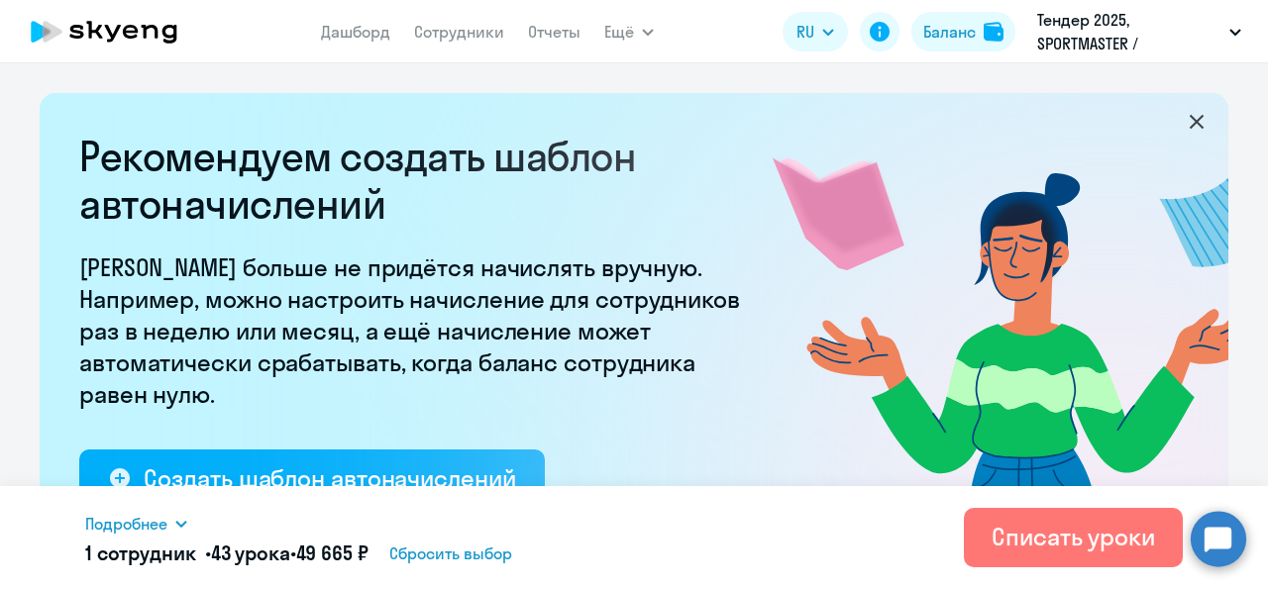
type input "43"
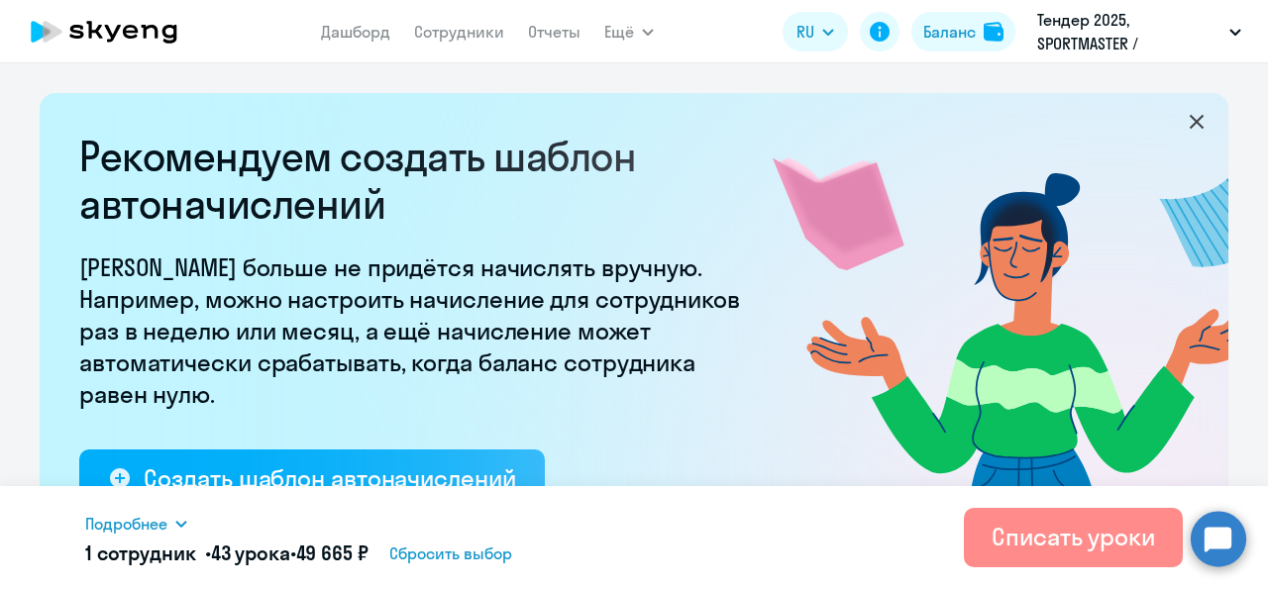
click at [1052, 540] on div "Списать уроки" at bounding box center [1073, 537] width 163 height 32
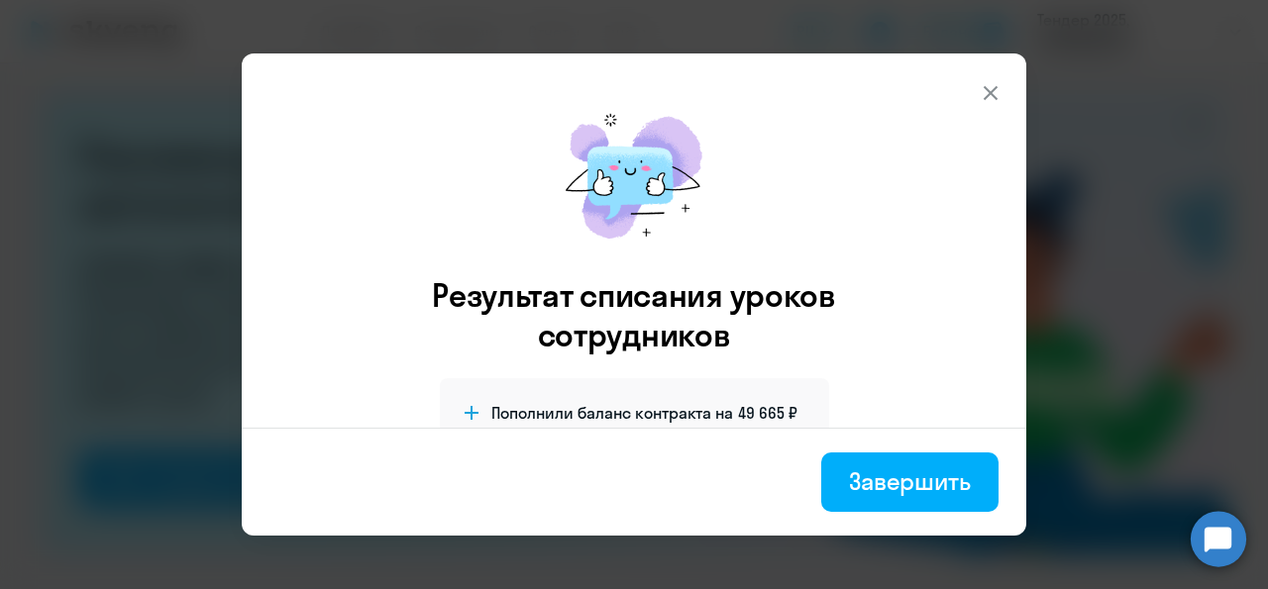
scroll to position [102, 0]
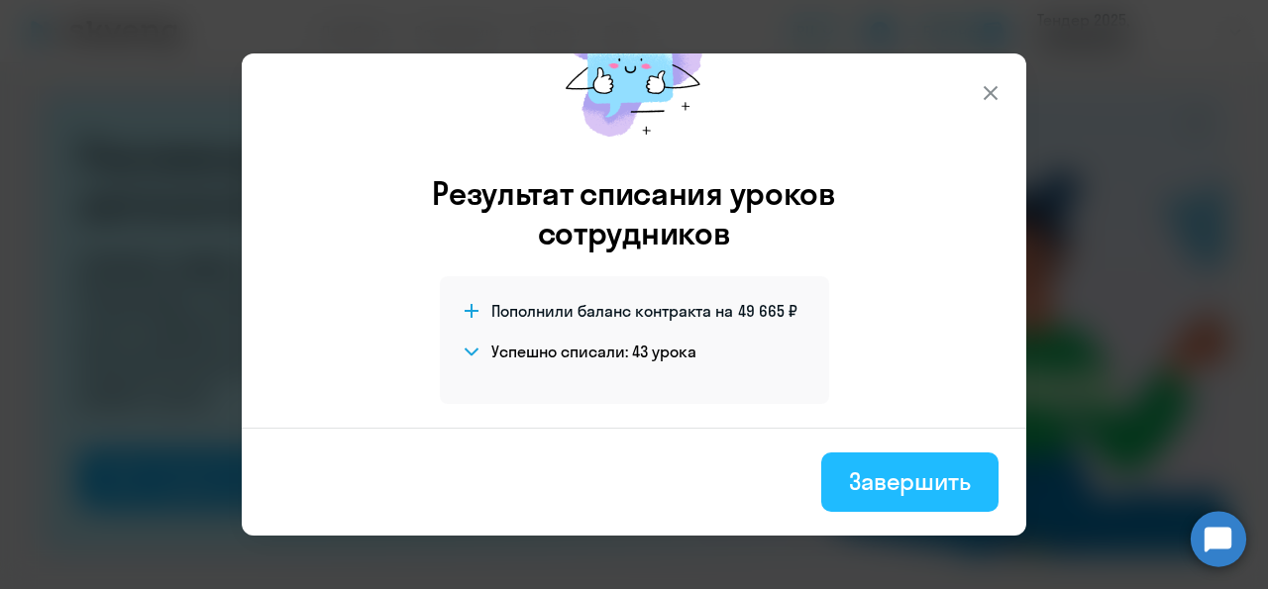
click at [910, 484] on div "Завершить" at bounding box center [910, 482] width 122 height 32
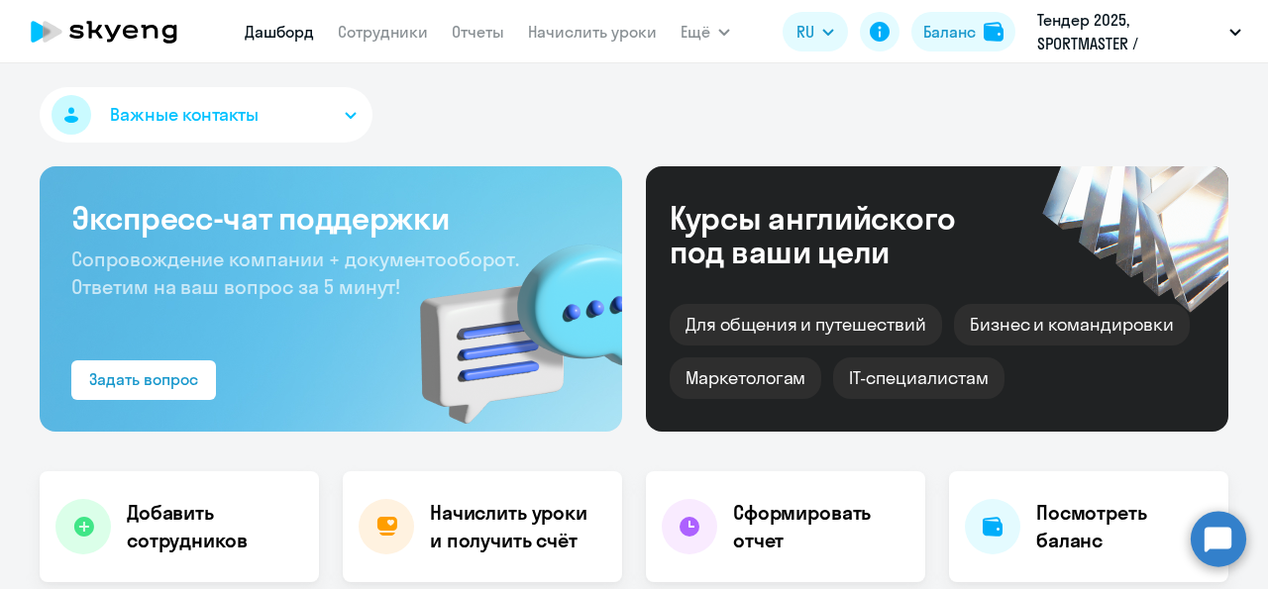
select select "30"
click at [375, 39] on link "Сотрудники" at bounding box center [383, 32] width 90 height 20
select select "30"
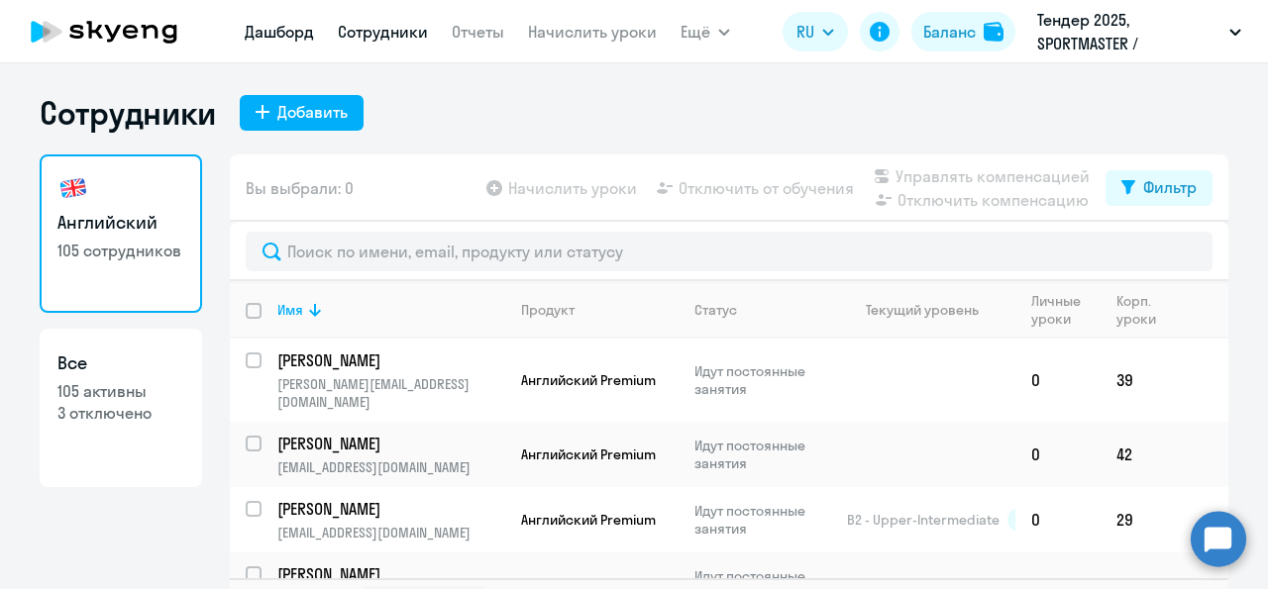
click at [292, 41] on link "Дашборд" at bounding box center [279, 32] width 69 height 20
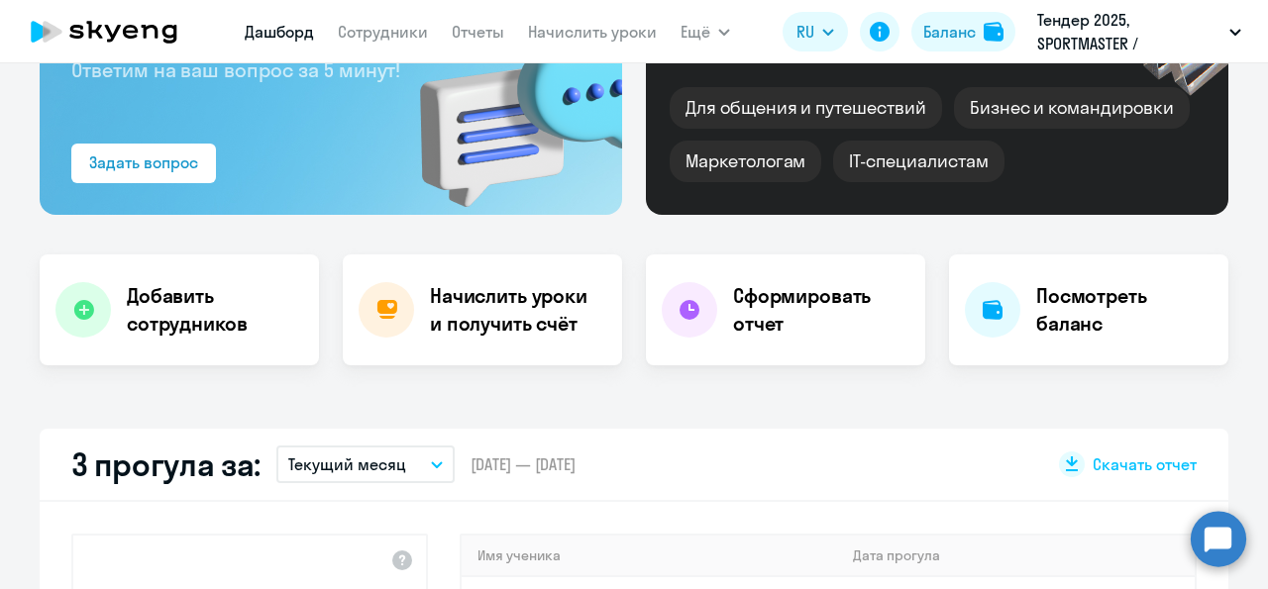
select select "30"
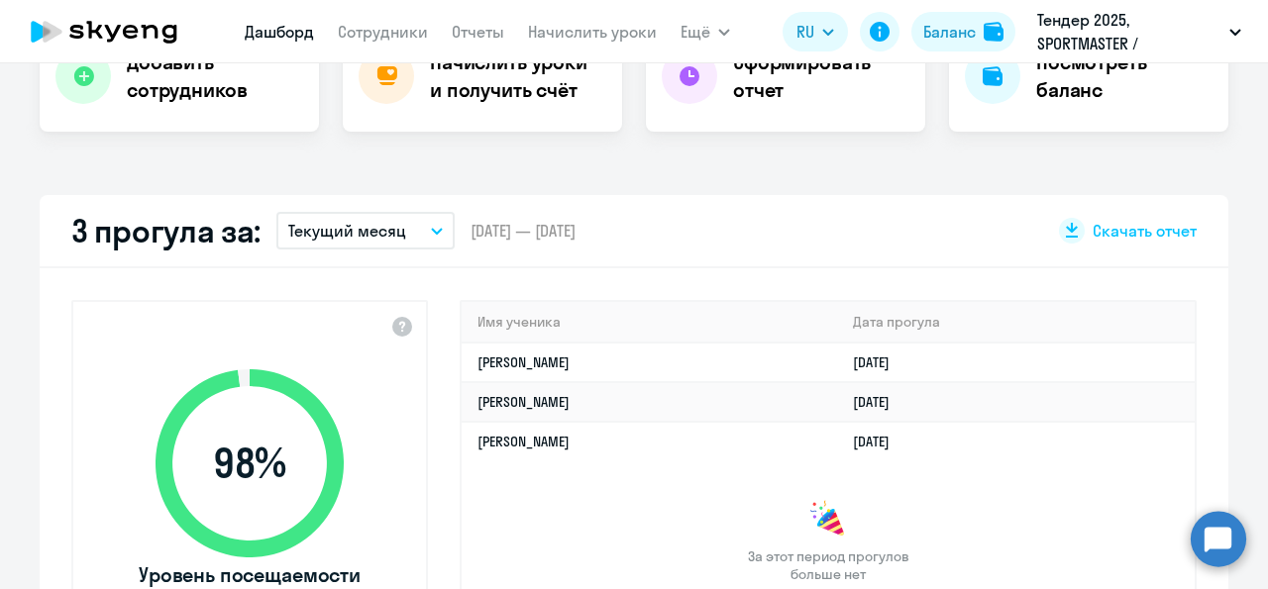
scroll to position [355, 0]
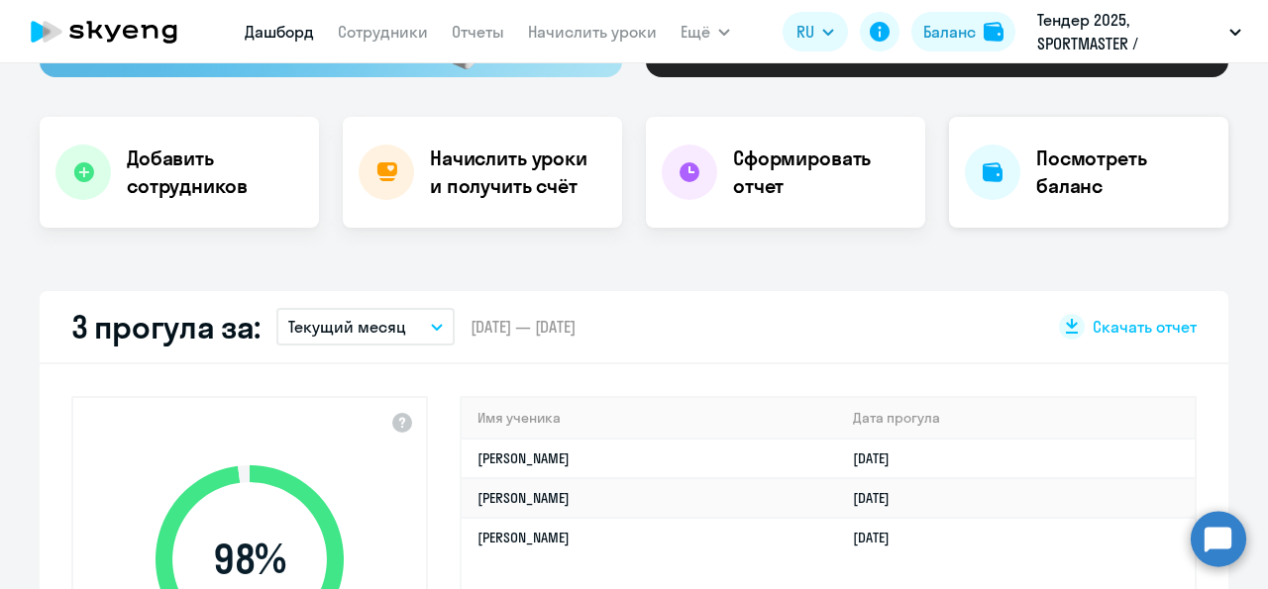
click at [996, 172] on div at bounding box center [992, 172] width 55 height 55
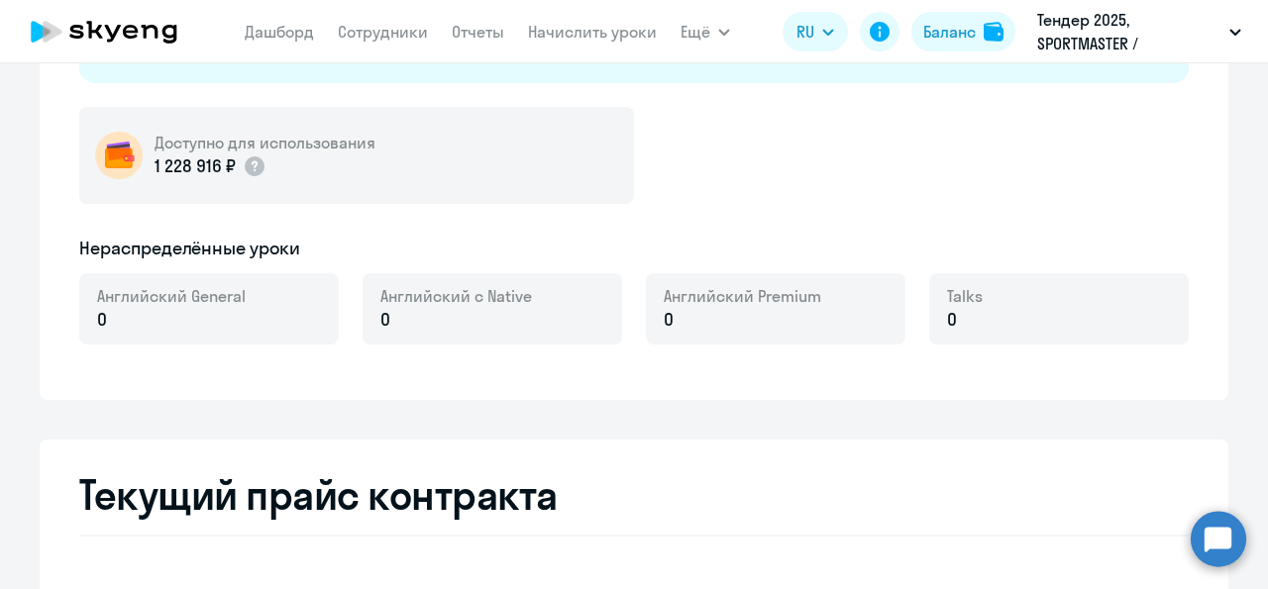
select select "english_adult_not_native_speaker"
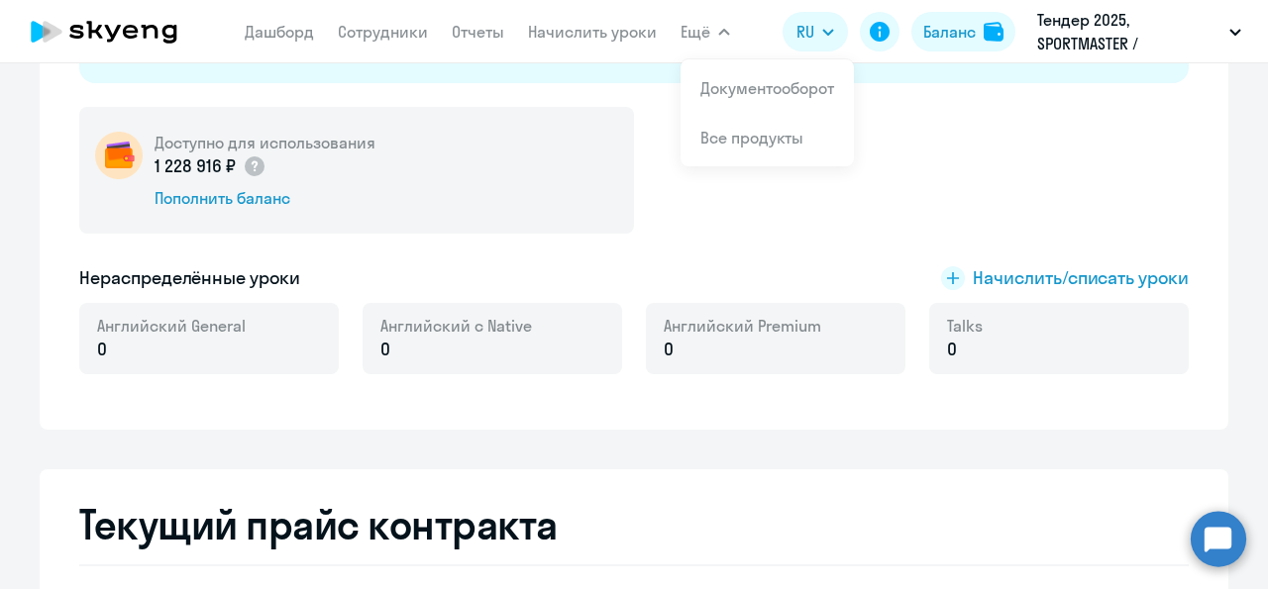
scroll to position [0, 0]
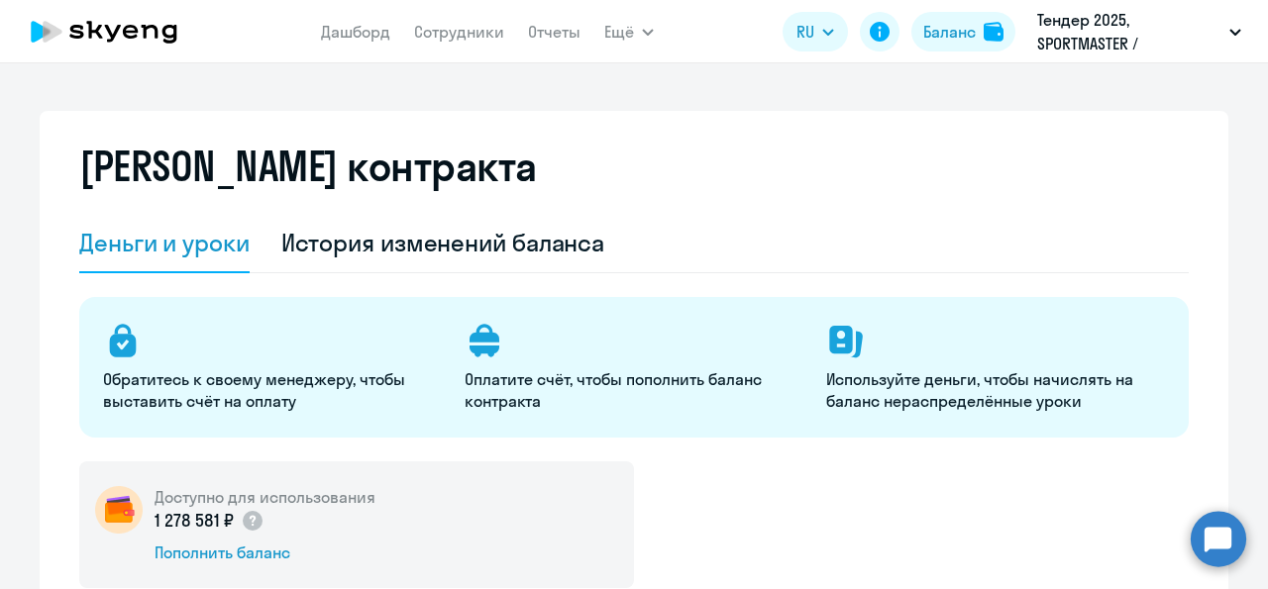
select select "english_adult_not_native_speaker"
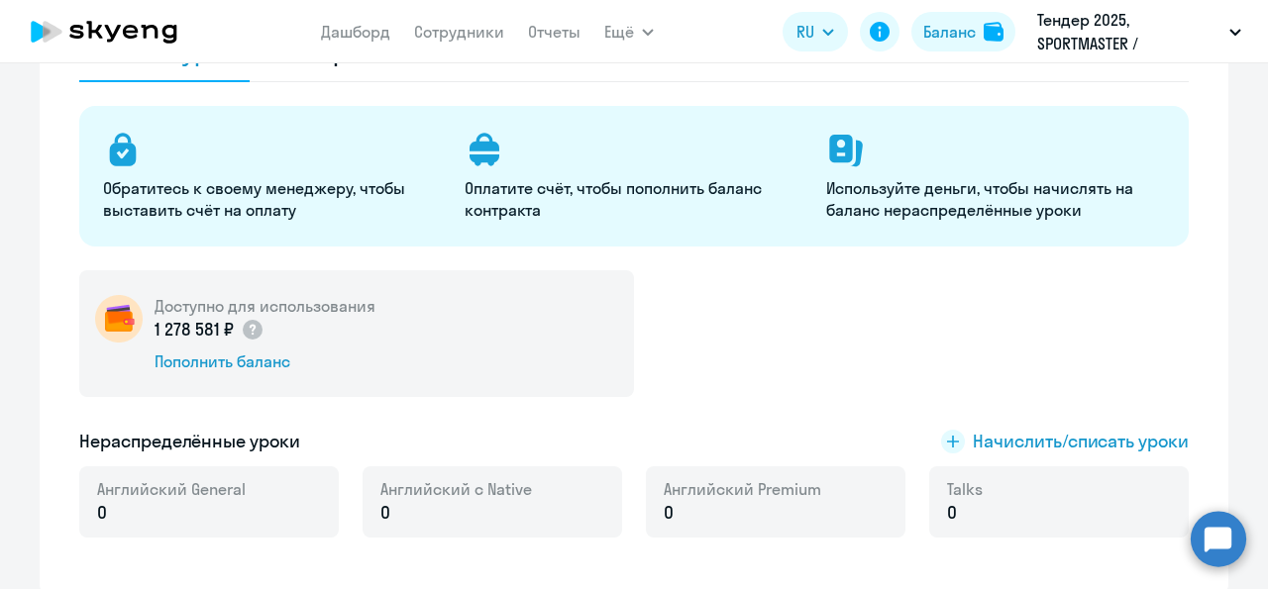
scroll to position [191, 0]
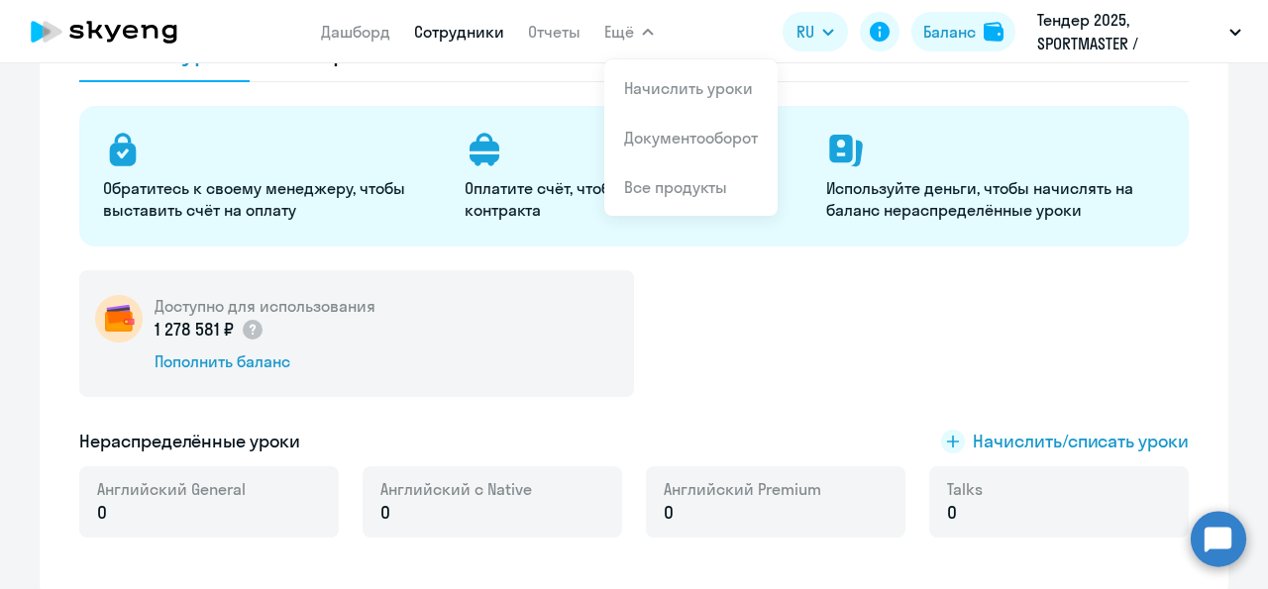
click at [431, 39] on link "Сотрудники" at bounding box center [459, 32] width 90 height 20
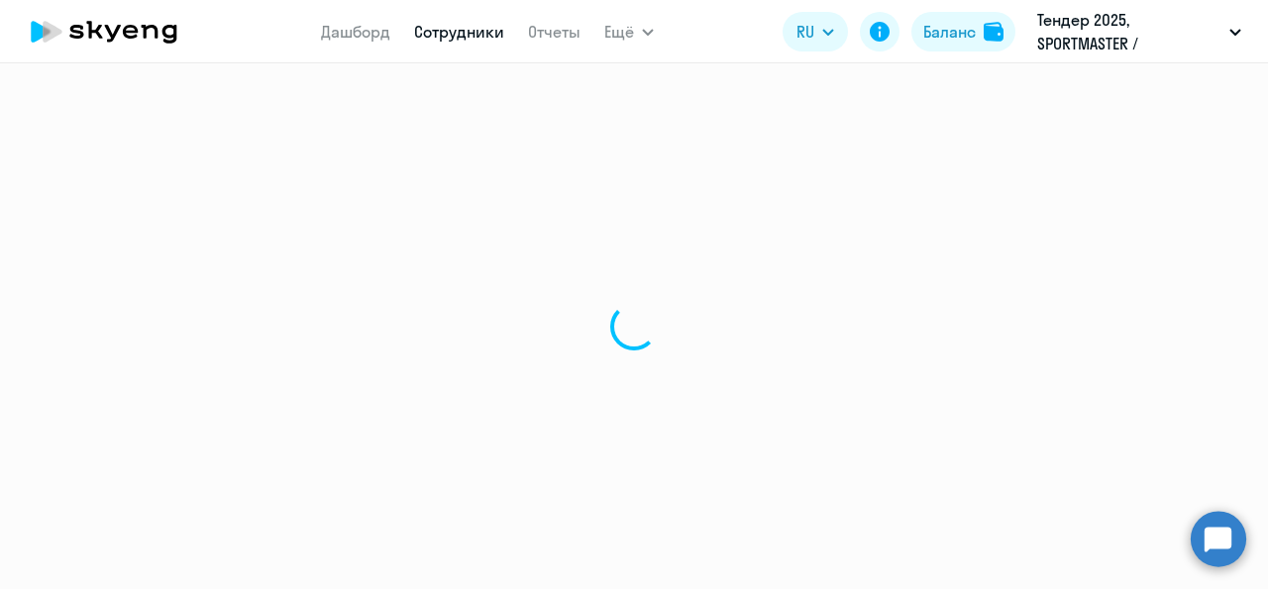
select select "30"
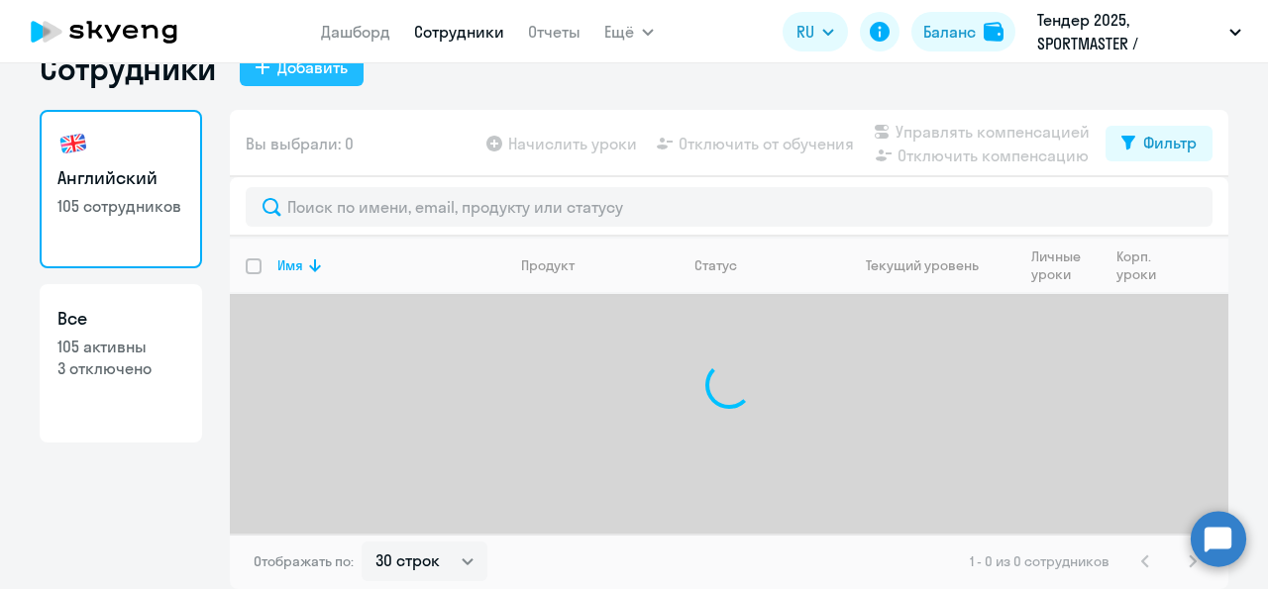
click at [308, 86] on button "Добавить" at bounding box center [302, 69] width 124 height 36
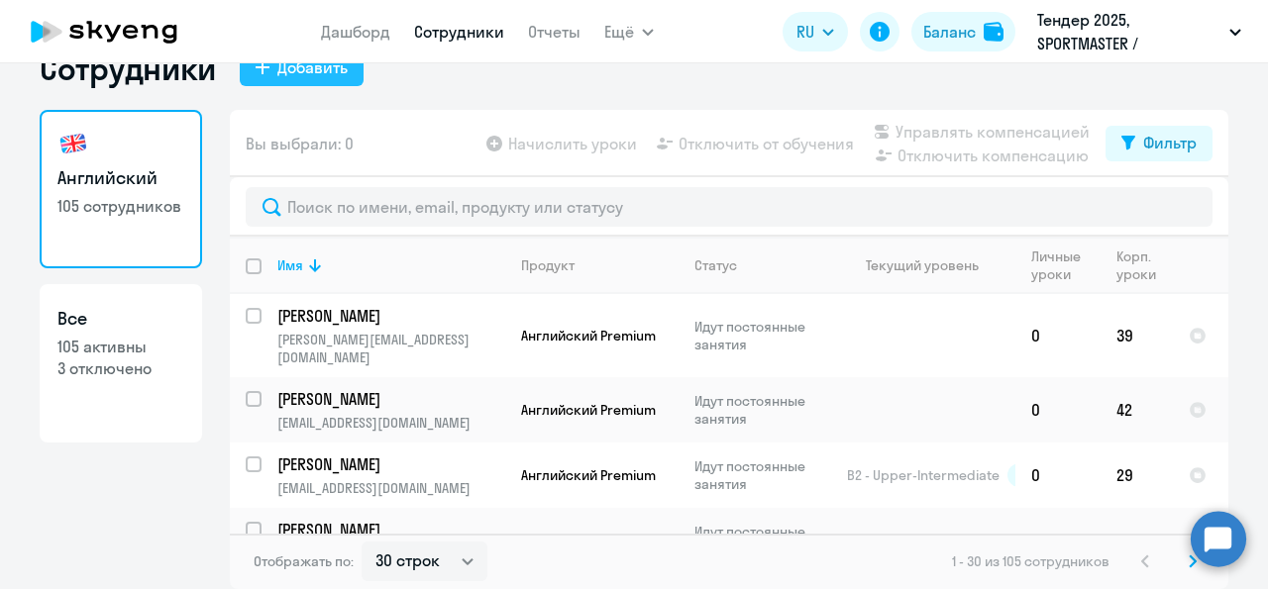
select select "english_adult_not_native_speaker"
select select "3"
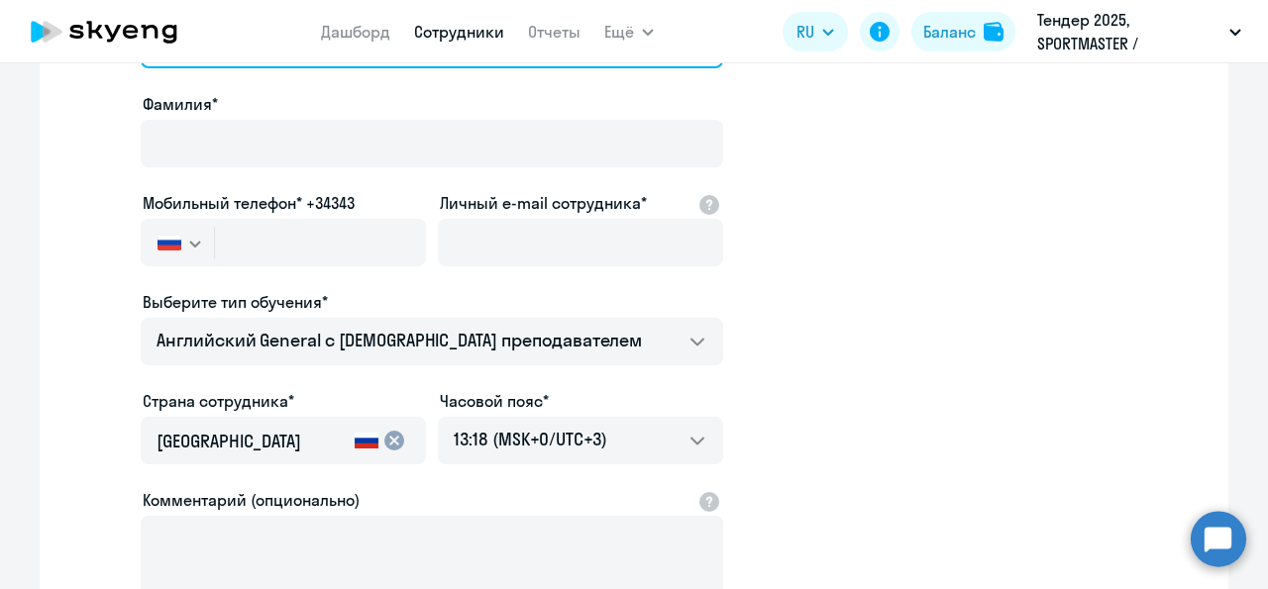
click at [294, 68] on input "Имя и отчество* Добавить себя как ученика" at bounding box center [432, 45] width 582 height 48
paste input "YFrantsishina@sportmaster.ru"
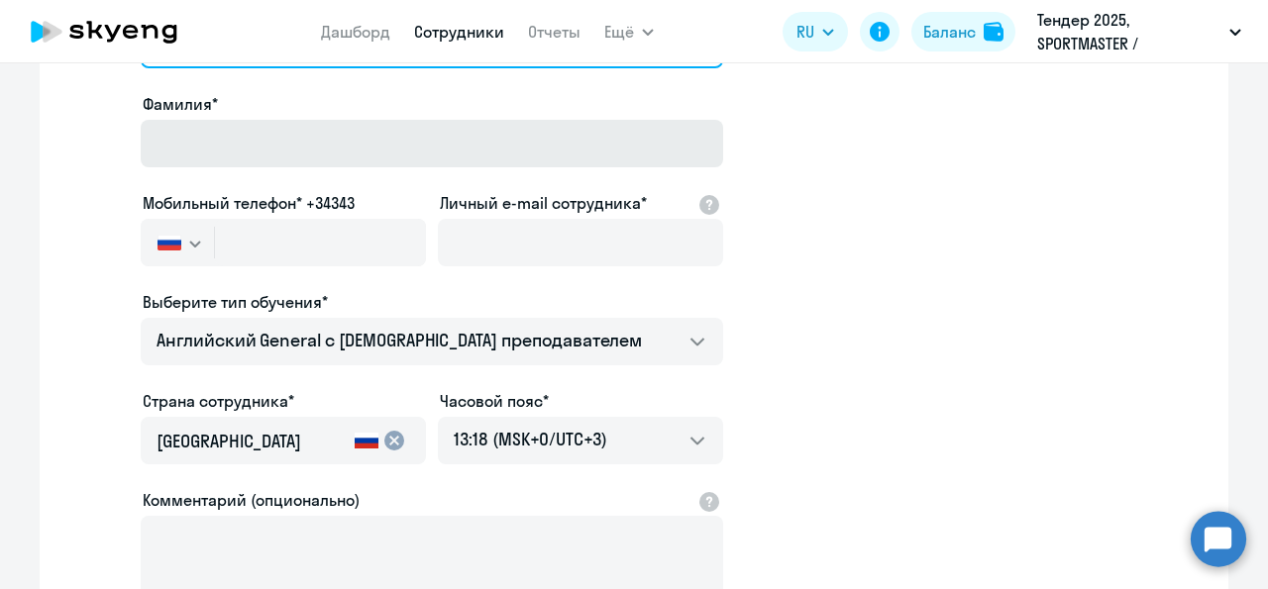
type input "YFrantsishina@sportmaster.ru"
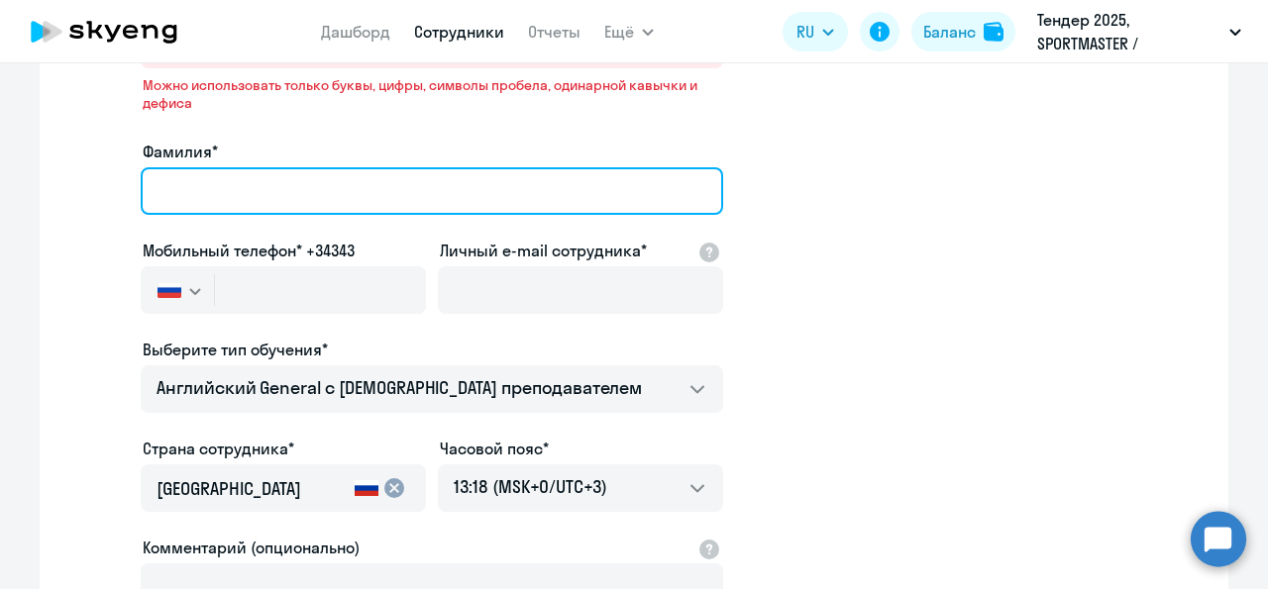
click at [322, 215] on input "Фамилия*" at bounding box center [432, 191] width 582 height 48
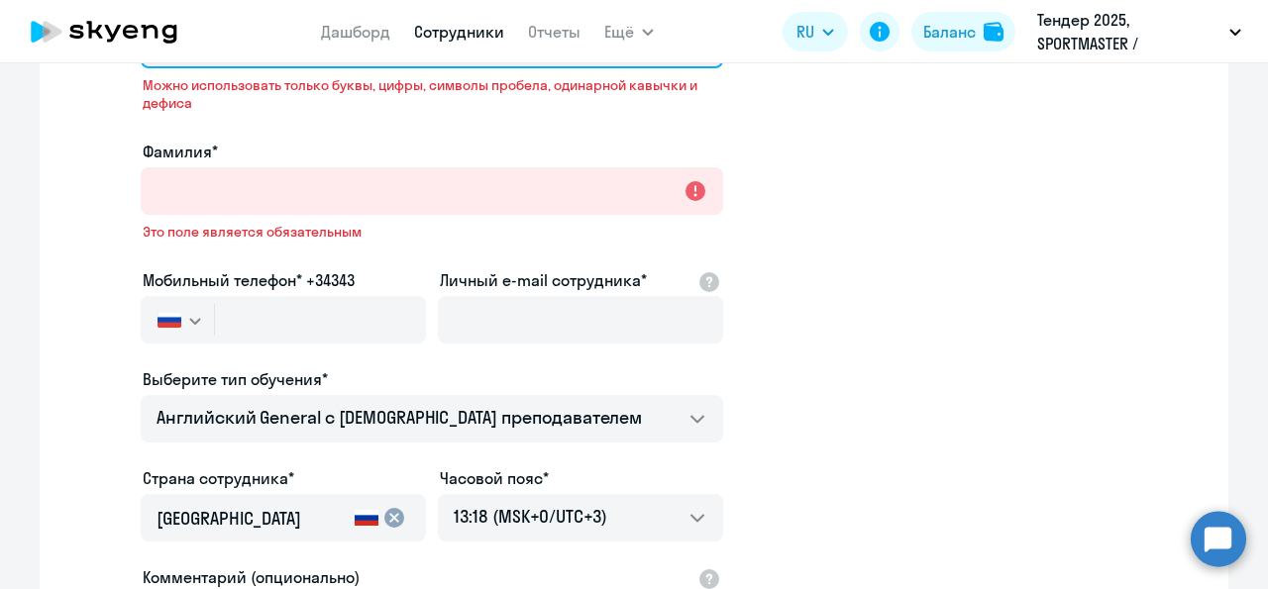
drag, startPoint x: 412, startPoint y: 247, endPoint x: 142, endPoint y: 209, distance: 273.0
click at [142, 68] on input "YFrantsishina@sportmaster.ru" at bounding box center [432, 45] width 582 height 48
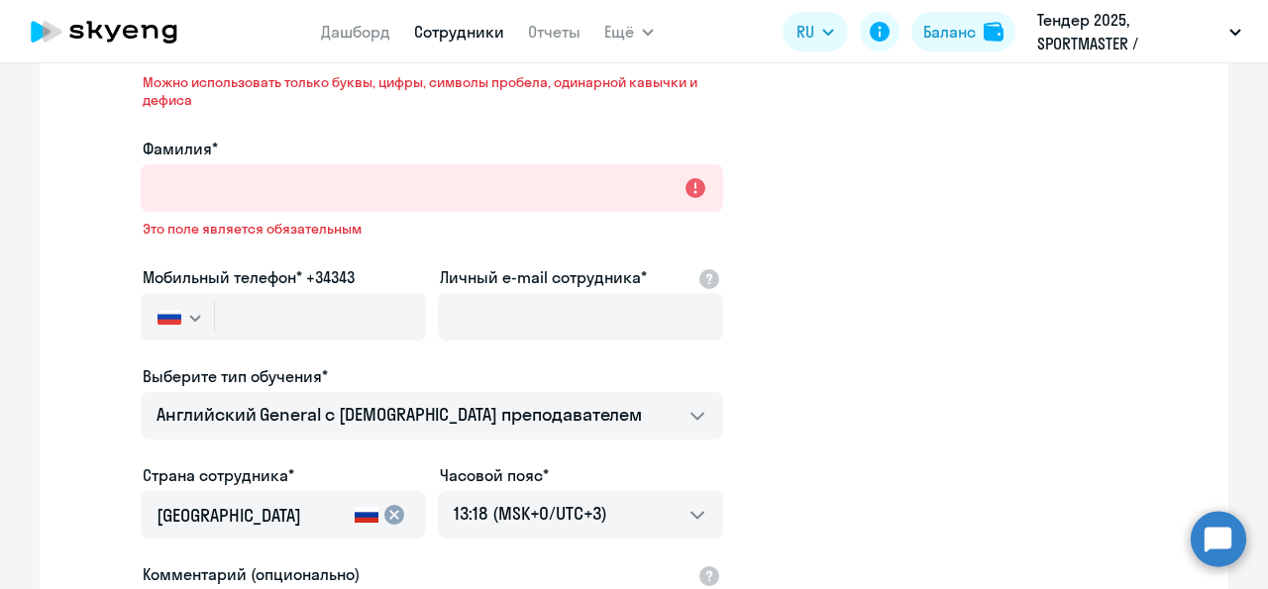
scroll to position [228, 0]
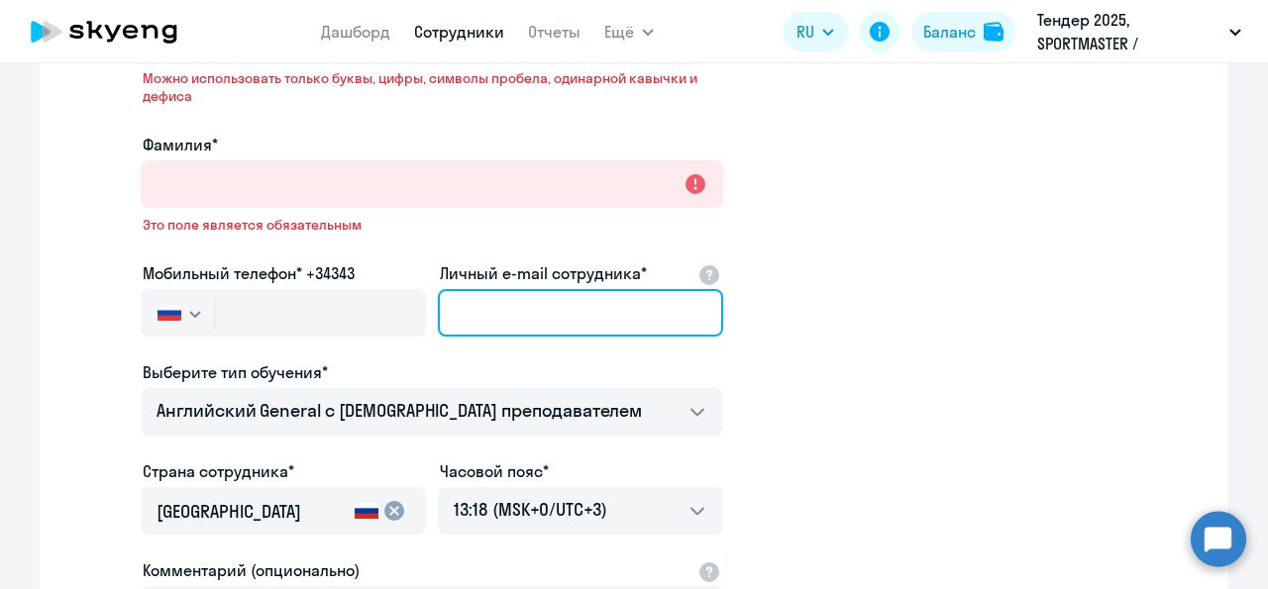
click at [501, 305] on input "Личный e-mail сотрудника*" at bounding box center [580, 313] width 285 height 48
type input "м"
paste input "YFrantsishina@sportmaster.ru"
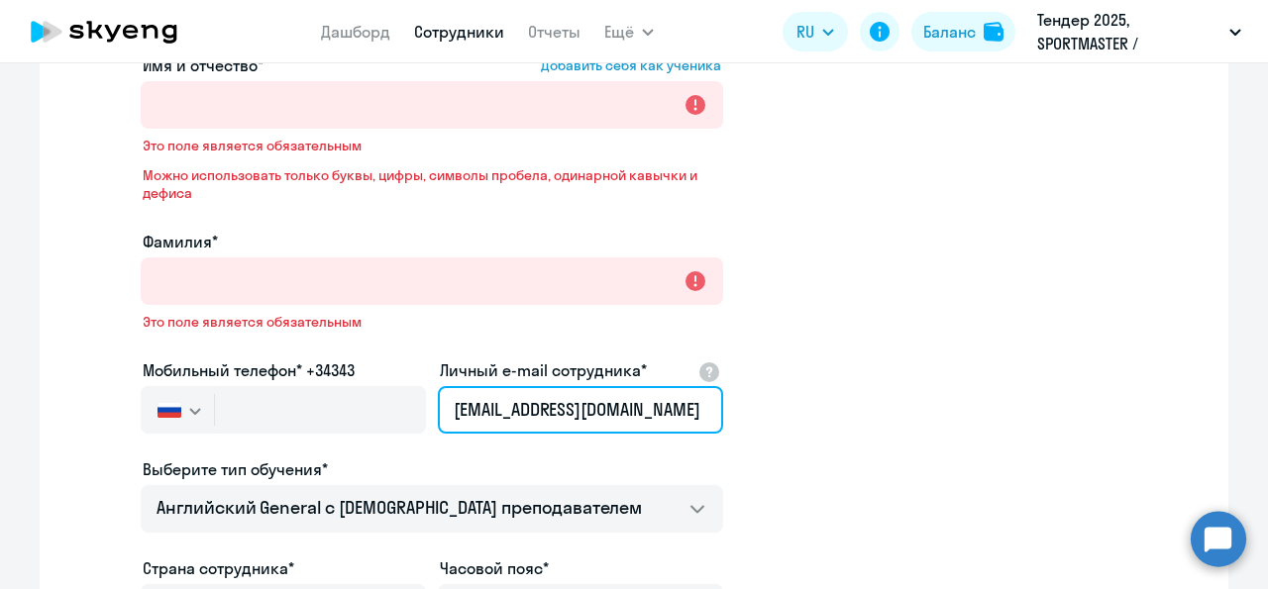
scroll to position [0, 0]
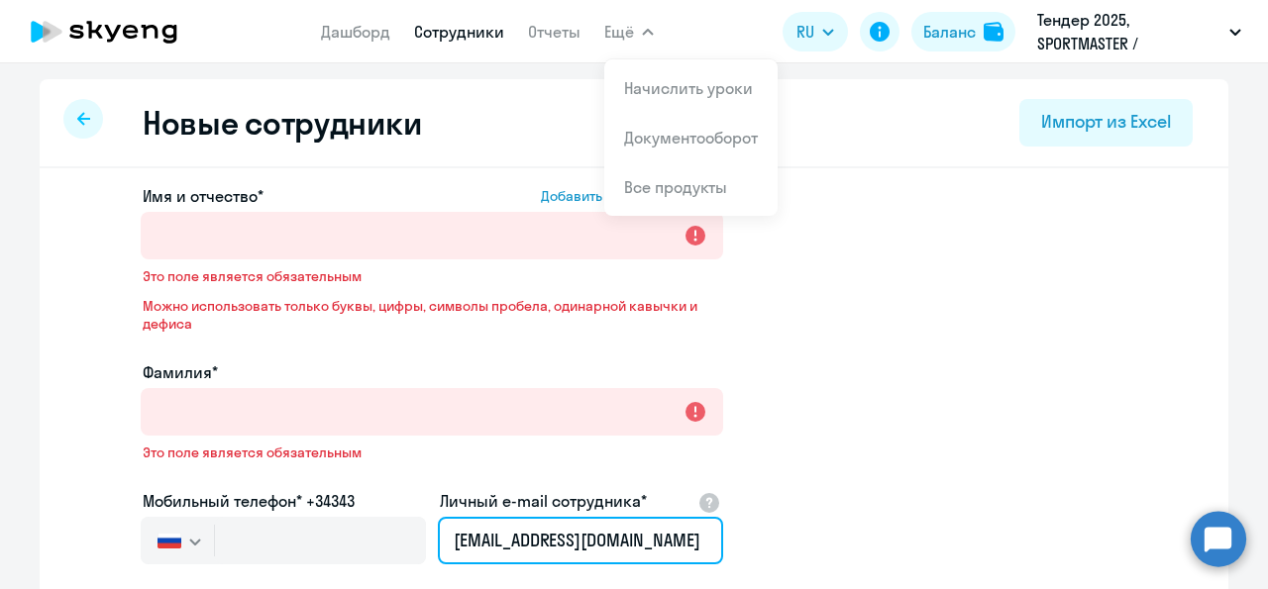
type input "YFrantsishina@sportmaster.ru"
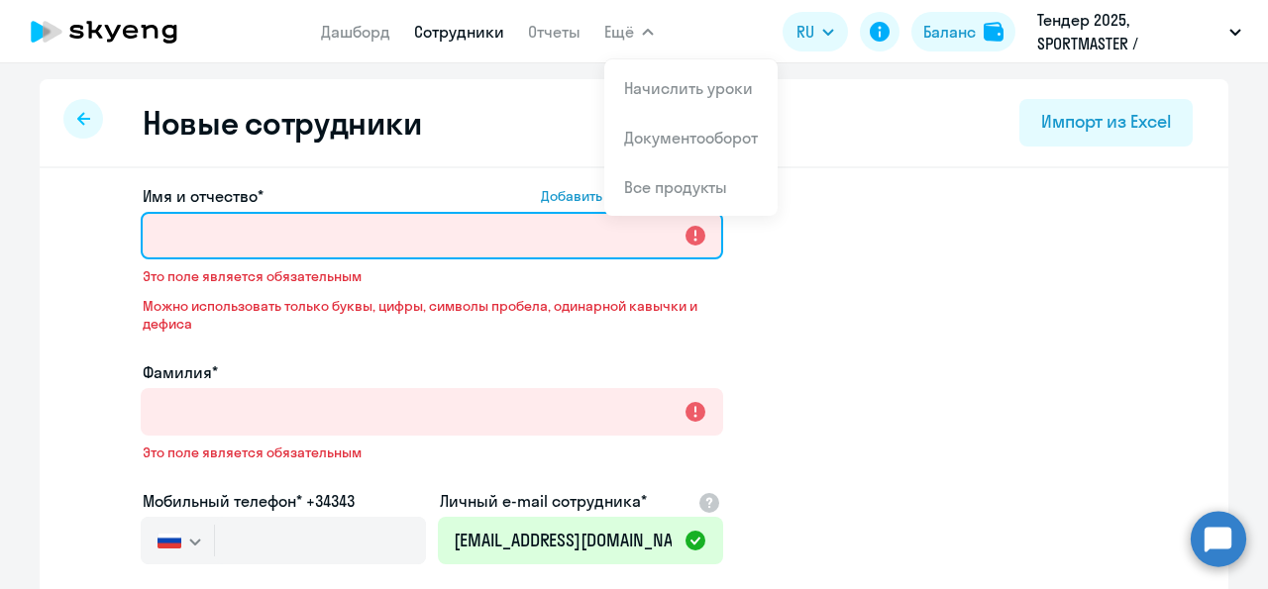
click at [251, 233] on input "Имя и отчество* Добавить себя как ученика" at bounding box center [432, 236] width 582 height 48
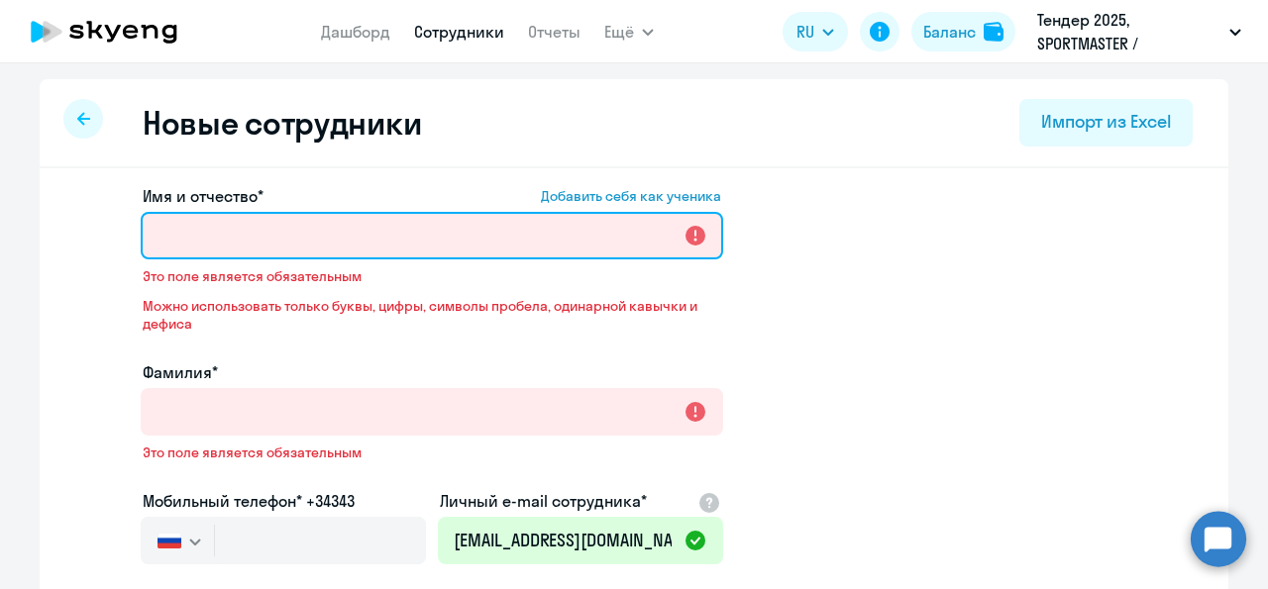
paste input "Францишина Ярослава"
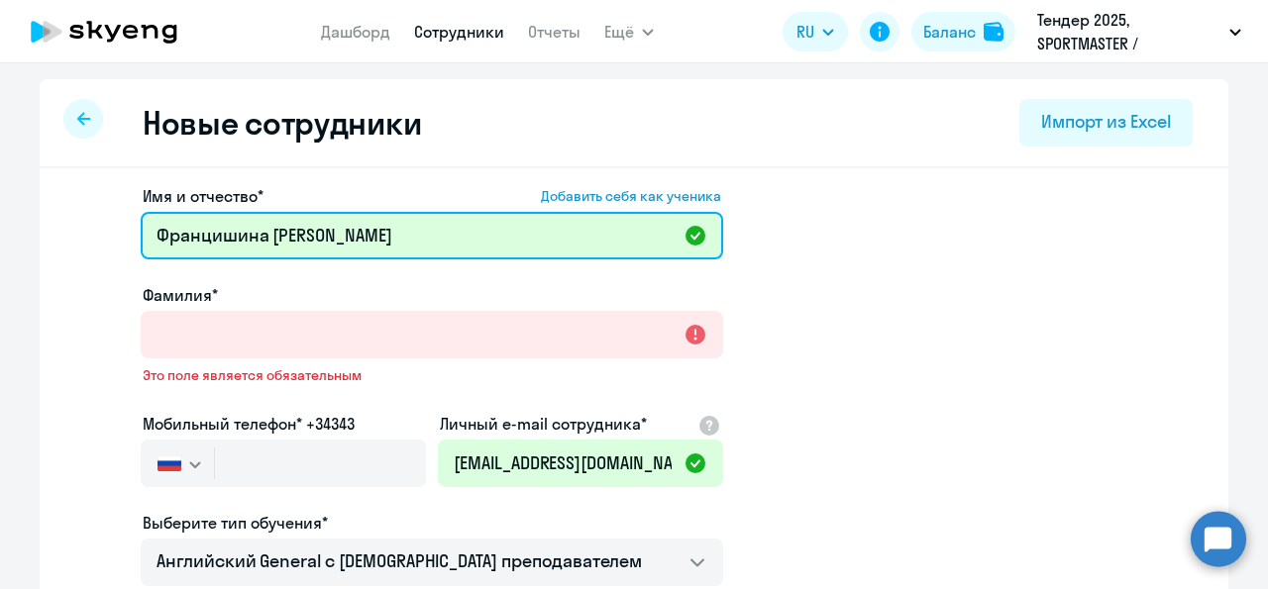
drag, startPoint x: 262, startPoint y: 239, endPoint x: 141, endPoint y: 237, distance: 120.9
click at [141, 237] on input "Францишина Ярослава" at bounding box center [432, 236] width 582 height 48
type input "Францишина Ярослава"
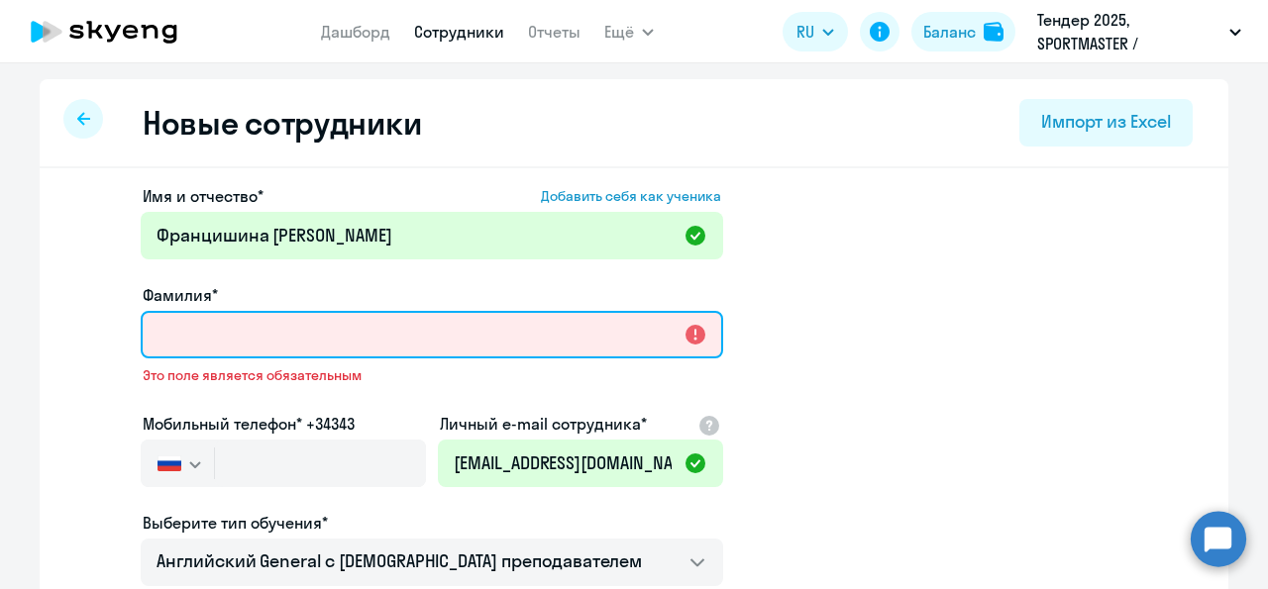
click at [171, 325] on input "Фамилия*" at bounding box center [432, 335] width 582 height 48
paste input "Францишина"
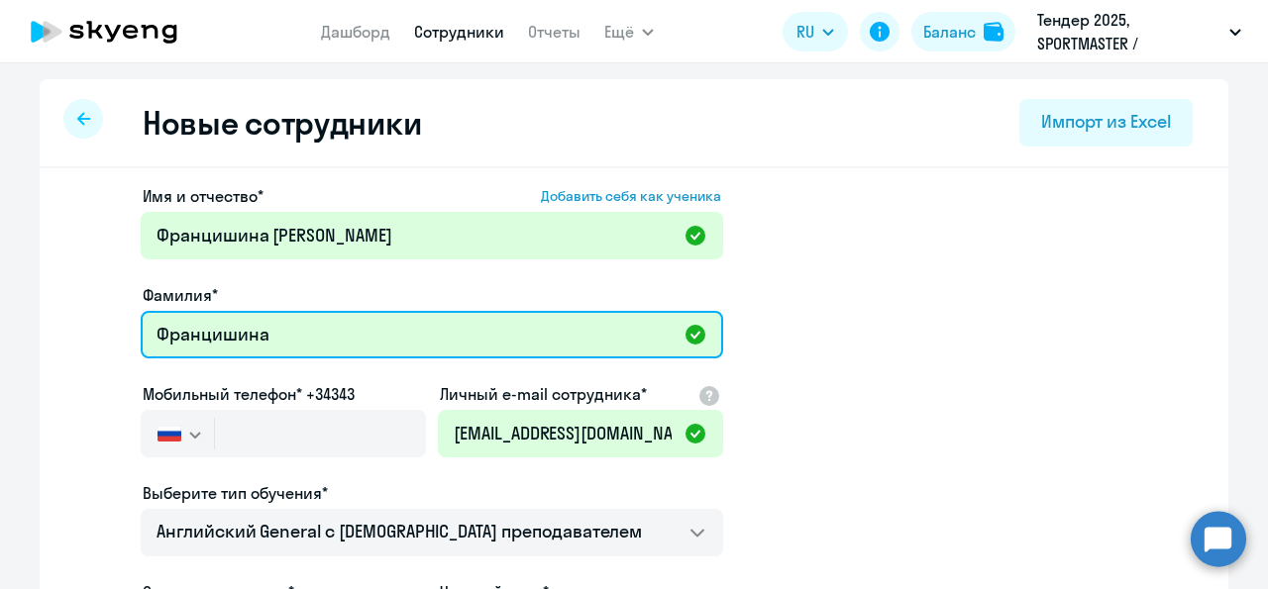
type input "Францишина"
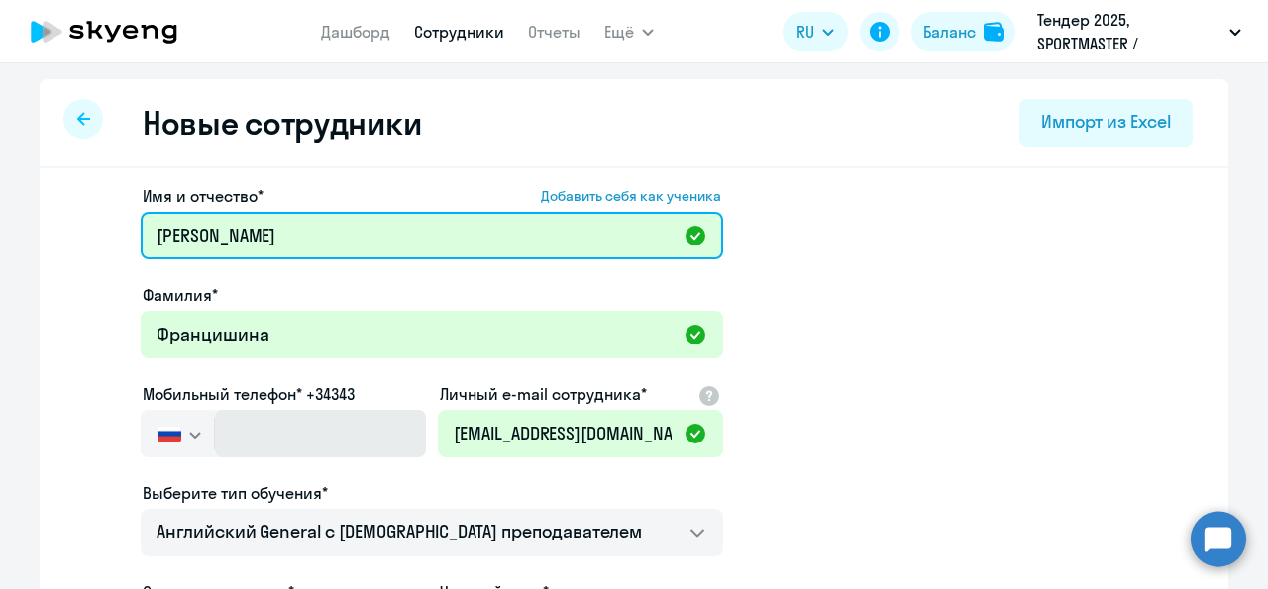
scroll to position [198, 0]
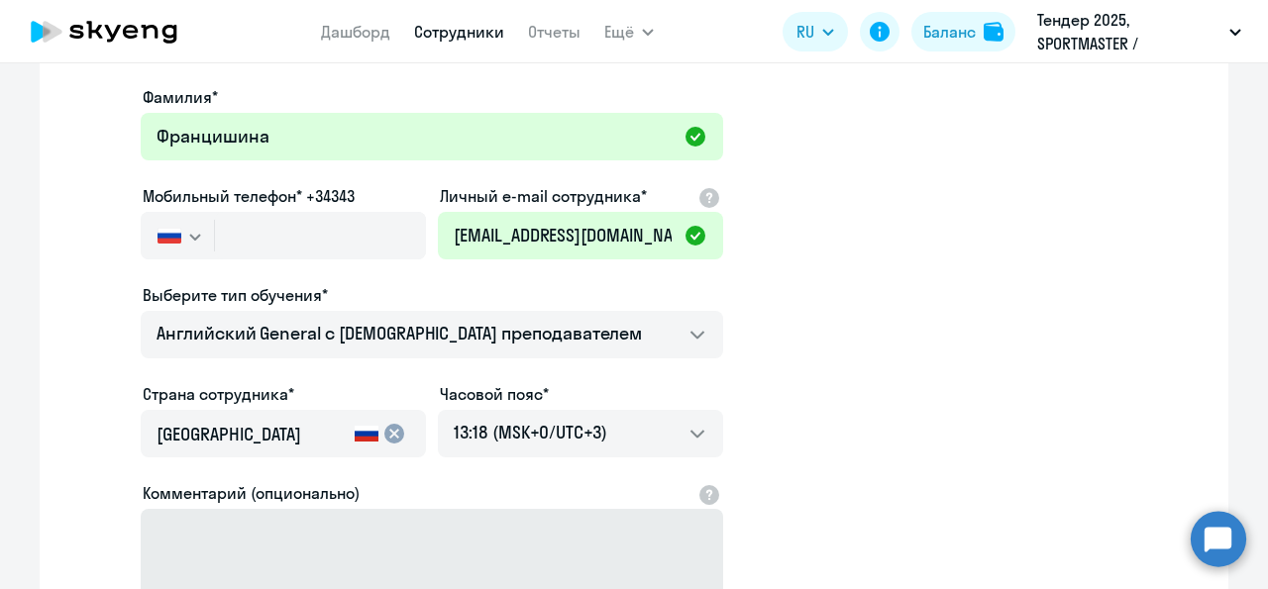
type input "Ярослава"
